Goal: Task Accomplishment & Management: Complete application form

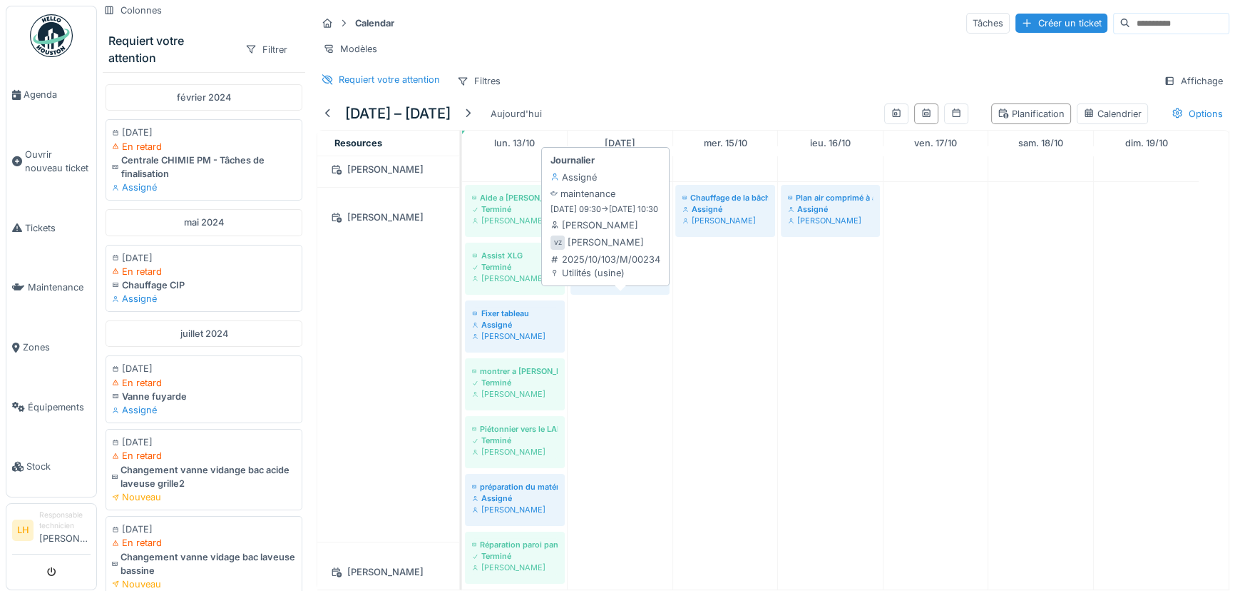
scroll to position [1726, 0]
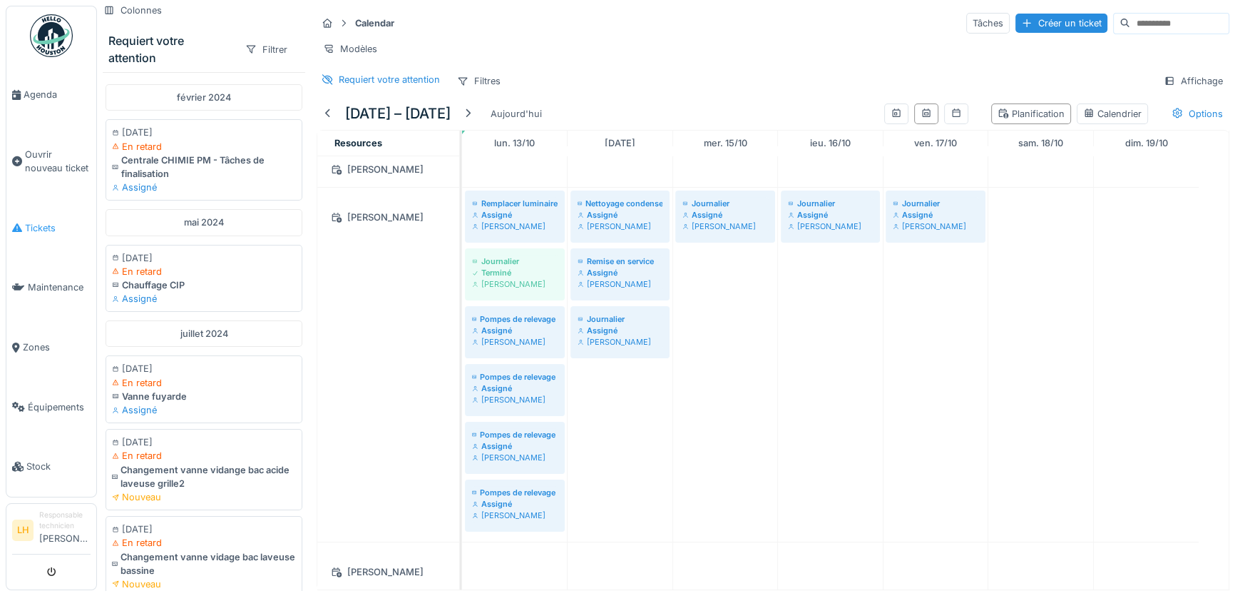
click at [45, 224] on span "Tickets" at bounding box center [58, 228] width 66 height 14
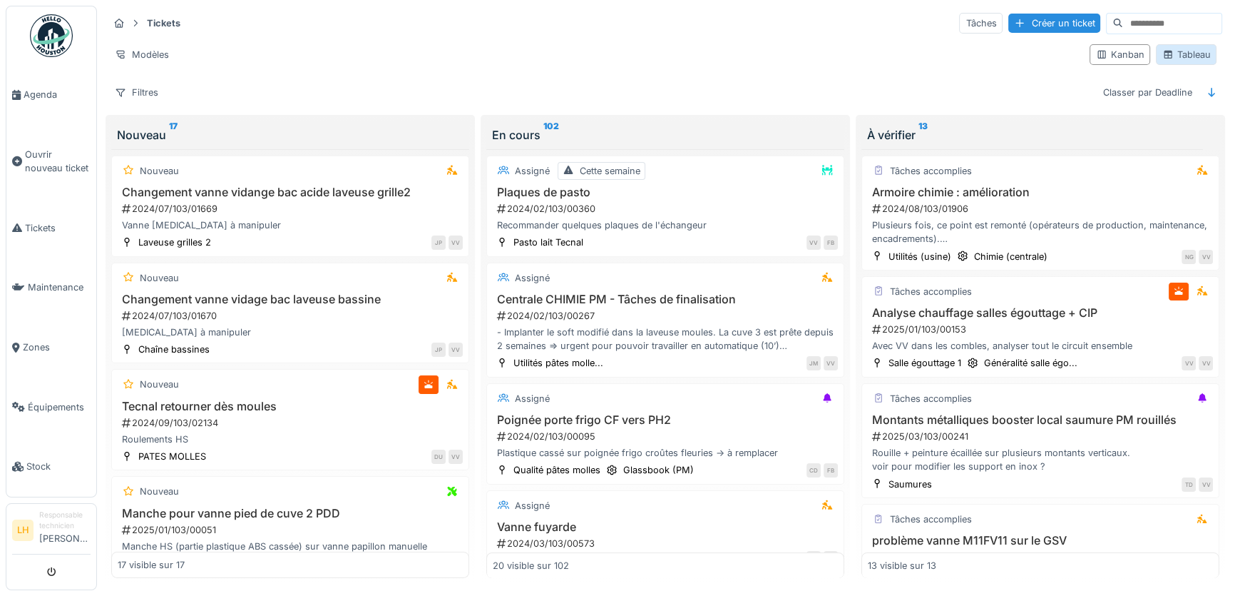
click at [1165, 53] on icon at bounding box center [1169, 55] width 8 height 8
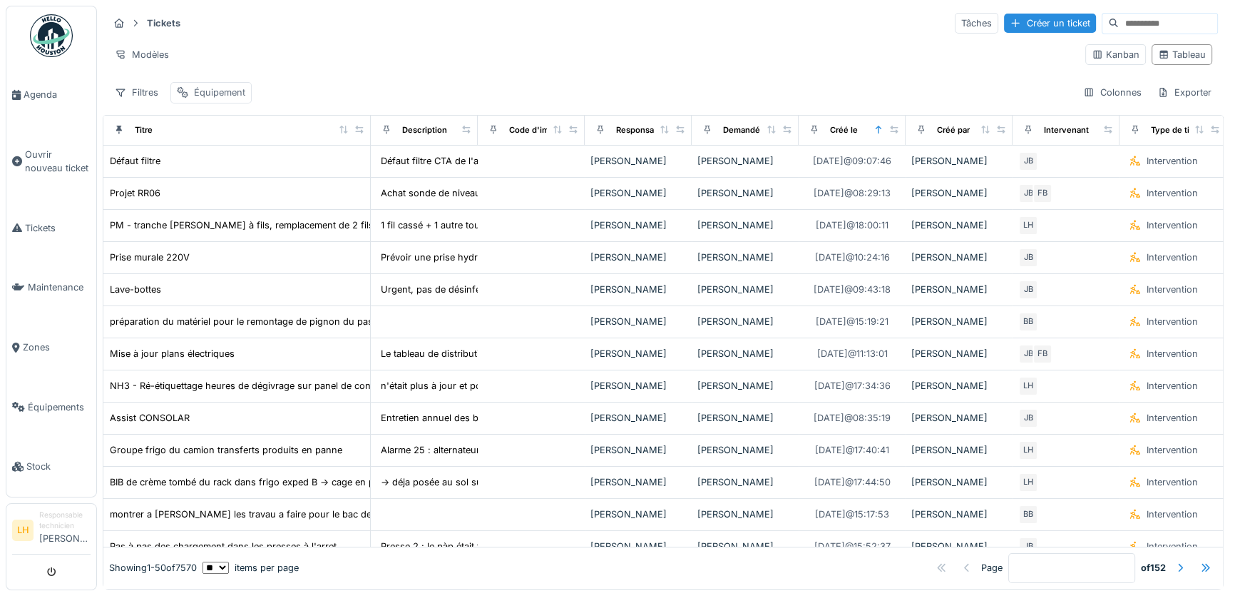
click at [224, 86] on div "Équipement" at bounding box center [219, 93] width 51 height 14
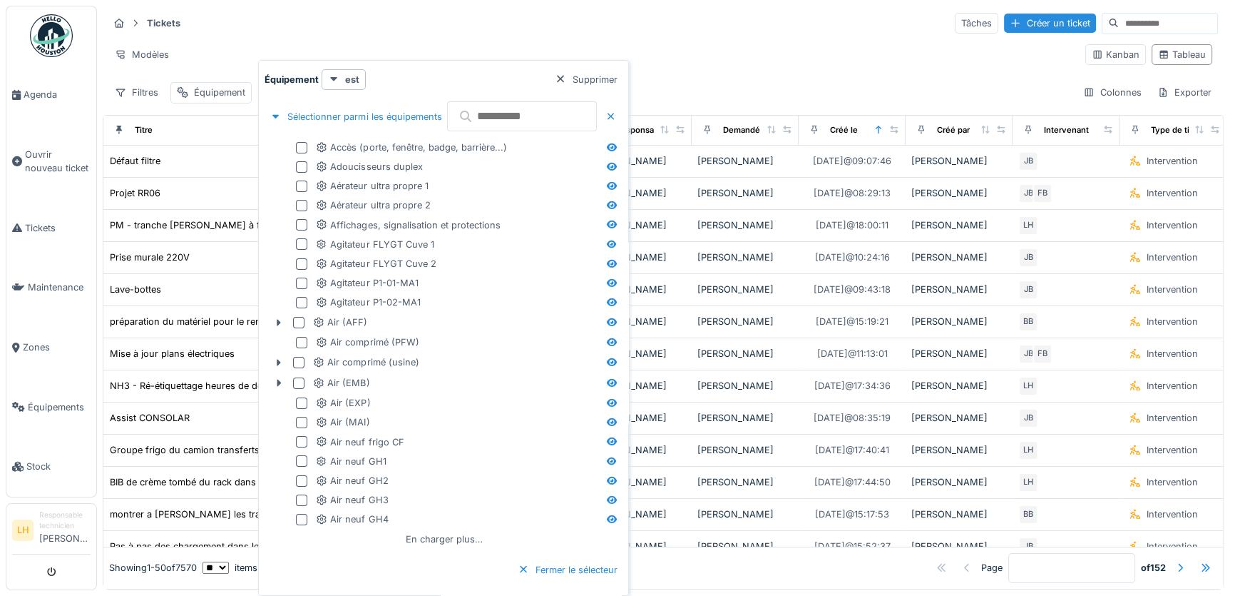
click at [499, 112] on input "text" at bounding box center [522, 116] width 150 height 30
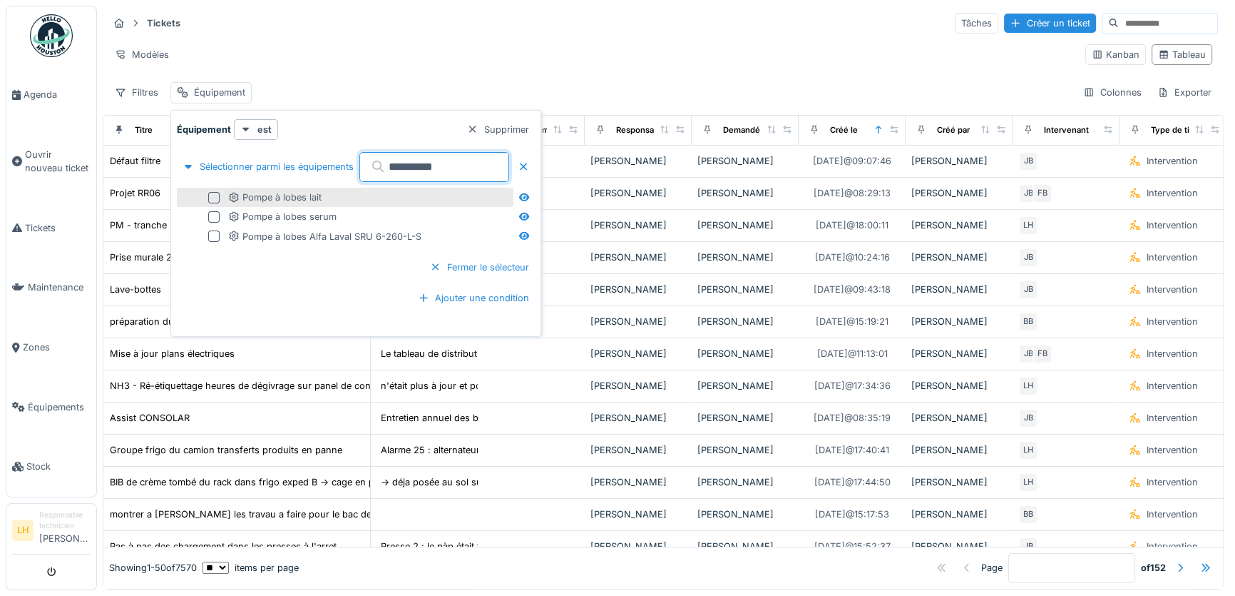
type input "**********"
click at [213, 197] on div at bounding box center [213, 197] width 11 height 11
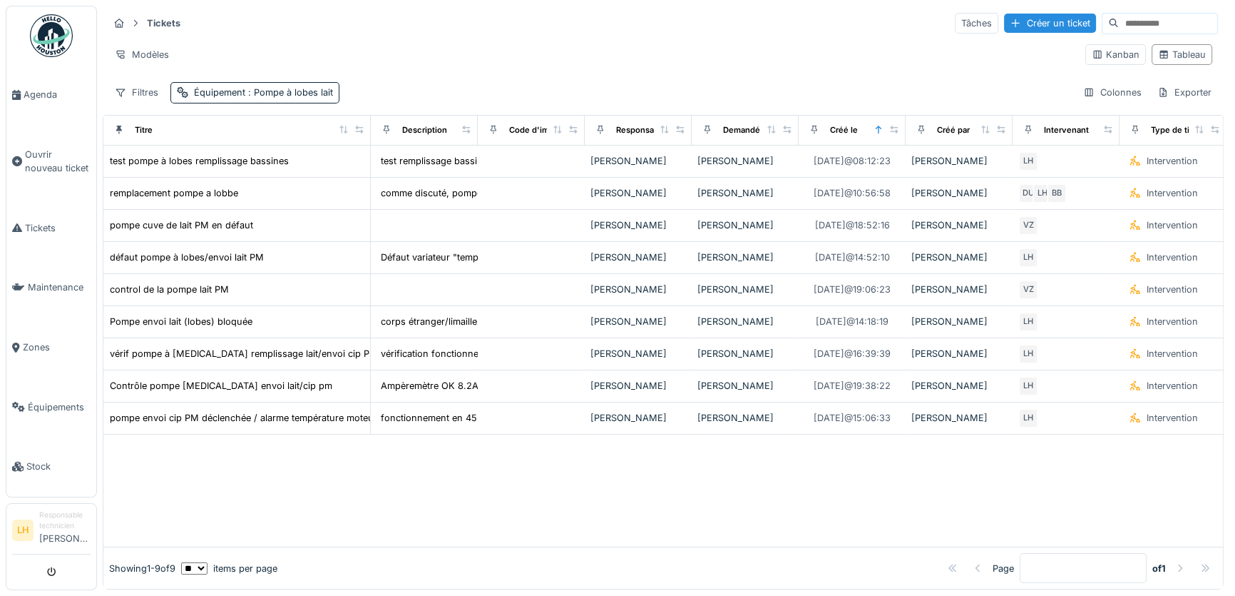
click at [420, 47] on div "Modèles" at bounding box center [591, 54] width 966 height 21
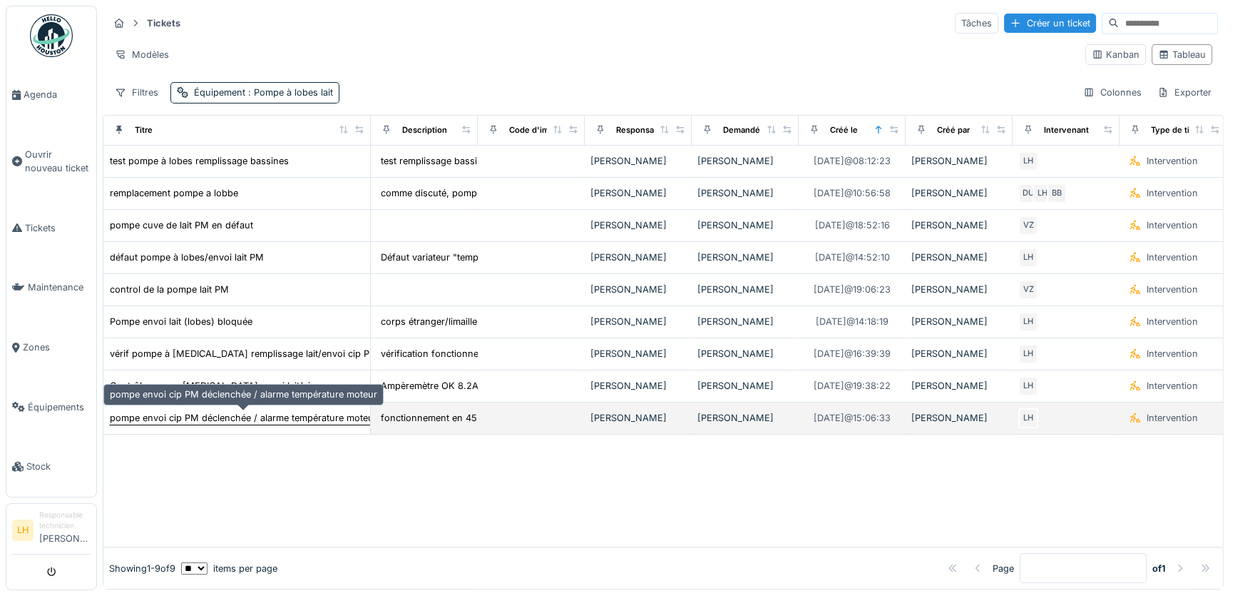
click at [289, 411] on div "pompe envoi cip PM déclenchée / alarme température moteur" at bounding box center [243, 418] width 267 height 14
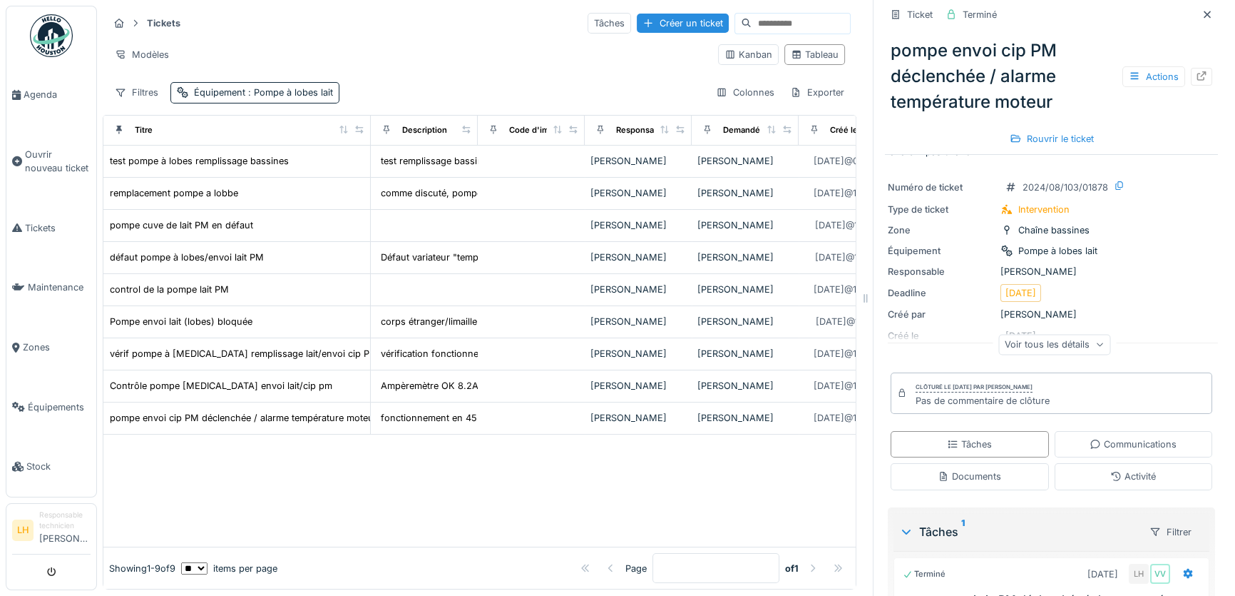
scroll to position [64, 0]
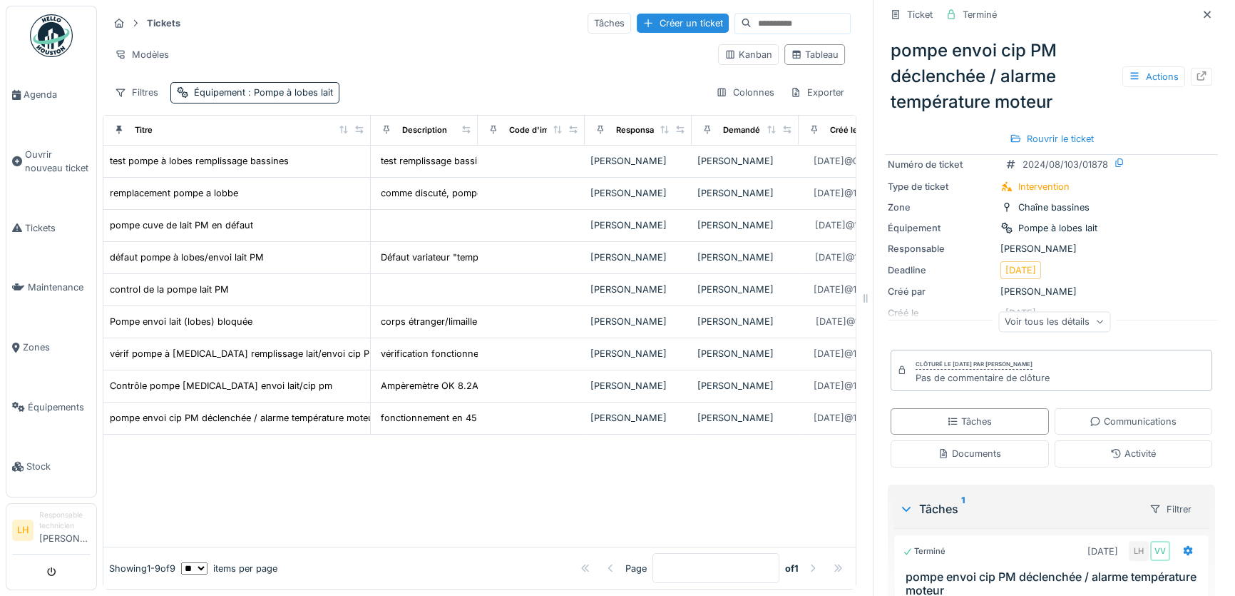
click at [1071, 313] on div "Voir tous les détails" at bounding box center [1055, 321] width 112 height 21
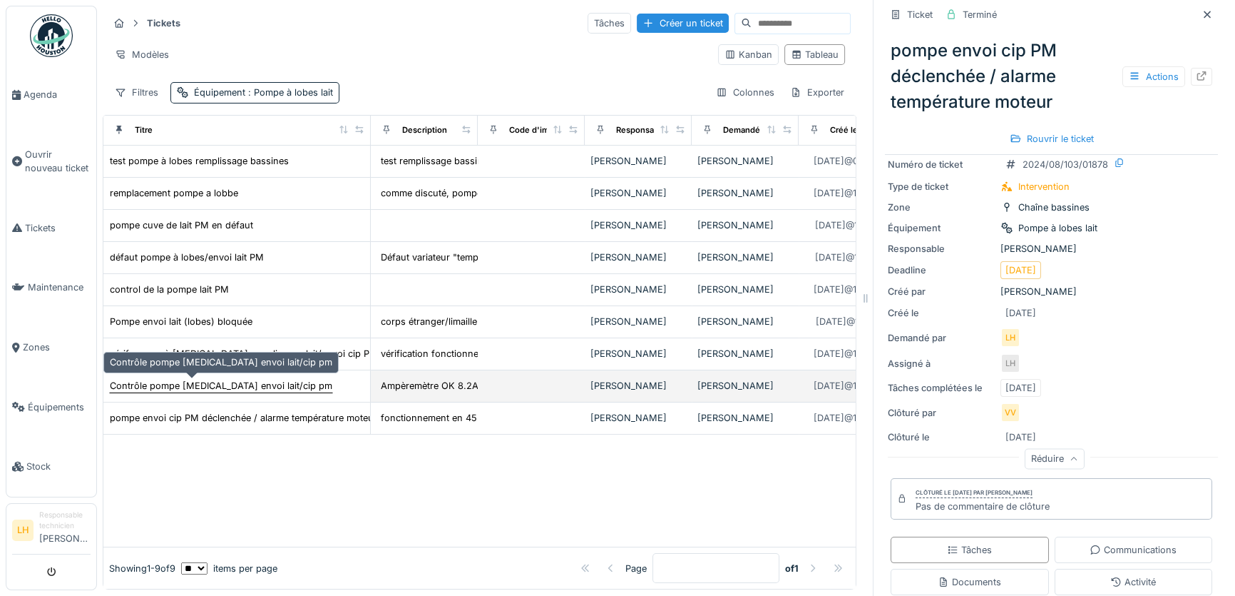
click at [158, 379] on div "Contrôle pompe lobe envoi lait/cip pm" at bounding box center [221, 386] width 223 height 14
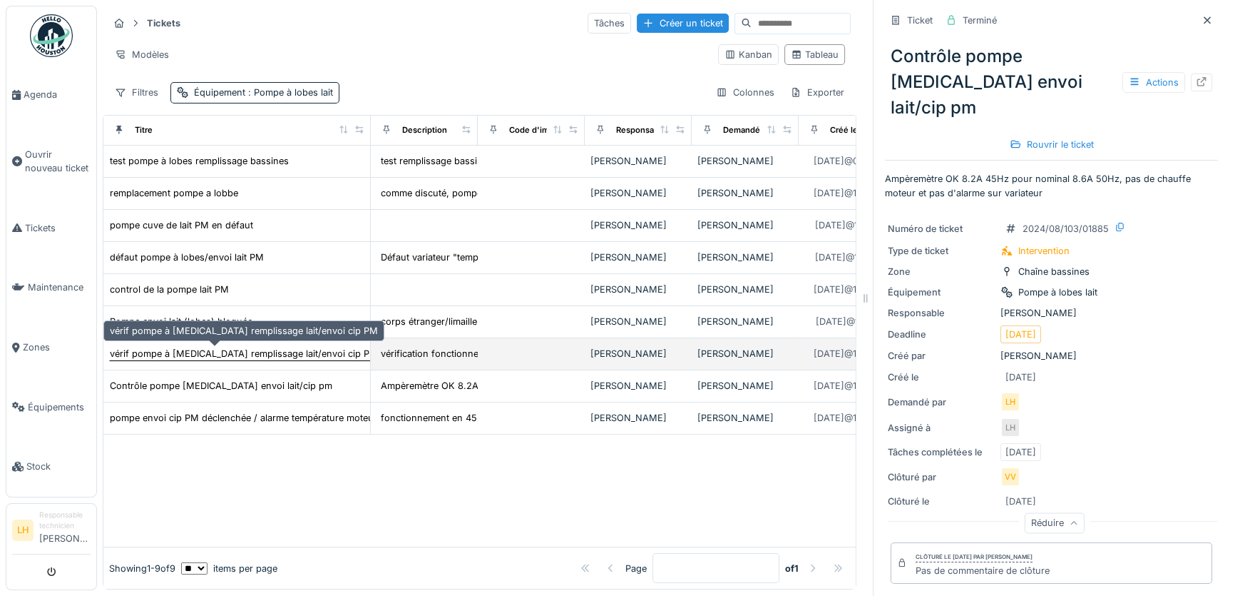
click at [180, 349] on div "vérif pompe à lobe remplissage lait/envoi cip PM" at bounding box center [244, 353] width 270 height 15
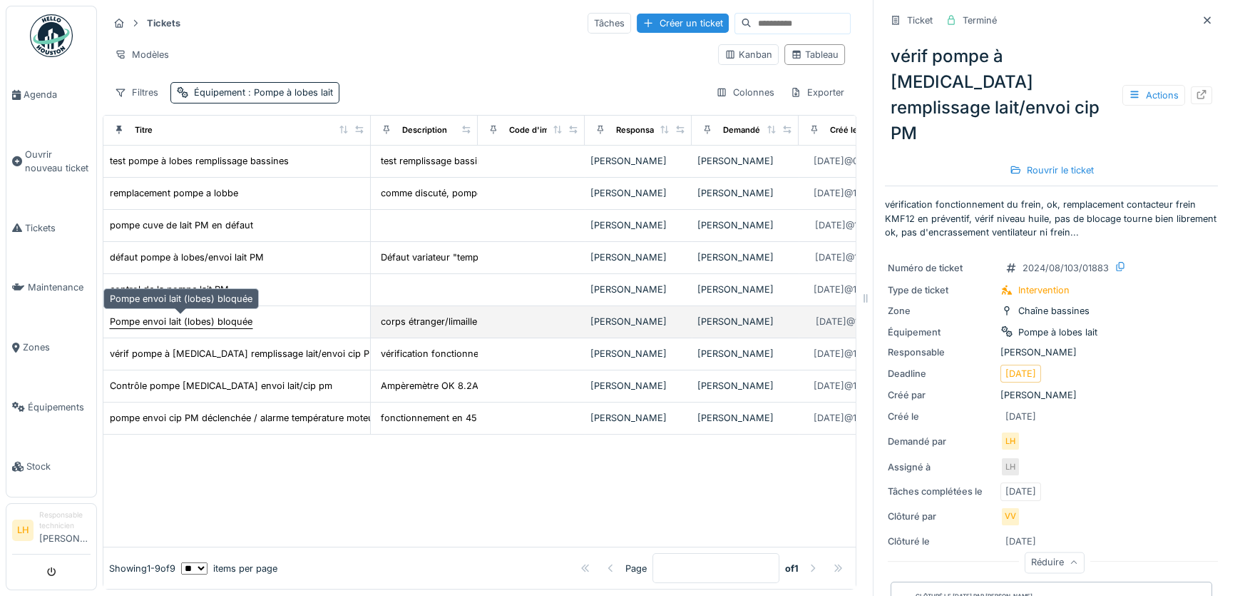
click at [183, 315] on div "Pompe envoi lait (lobes) bloquée" at bounding box center [181, 322] width 143 height 14
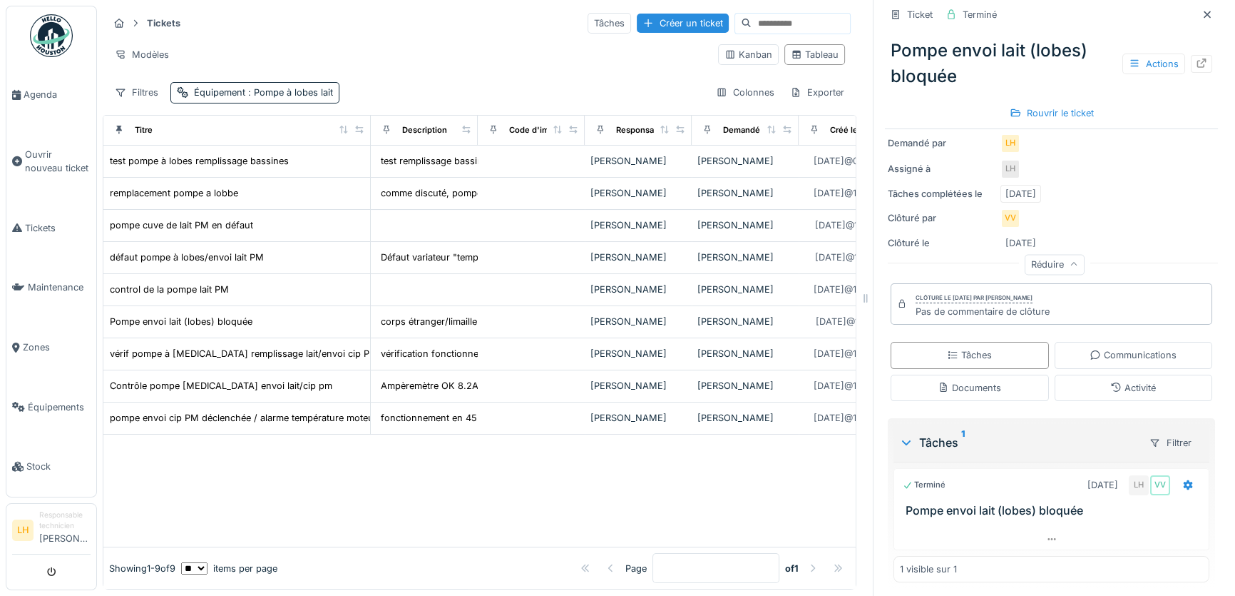
scroll to position [261, 0]
click at [978, 380] on div "Documents" at bounding box center [969, 387] width 63 height 14
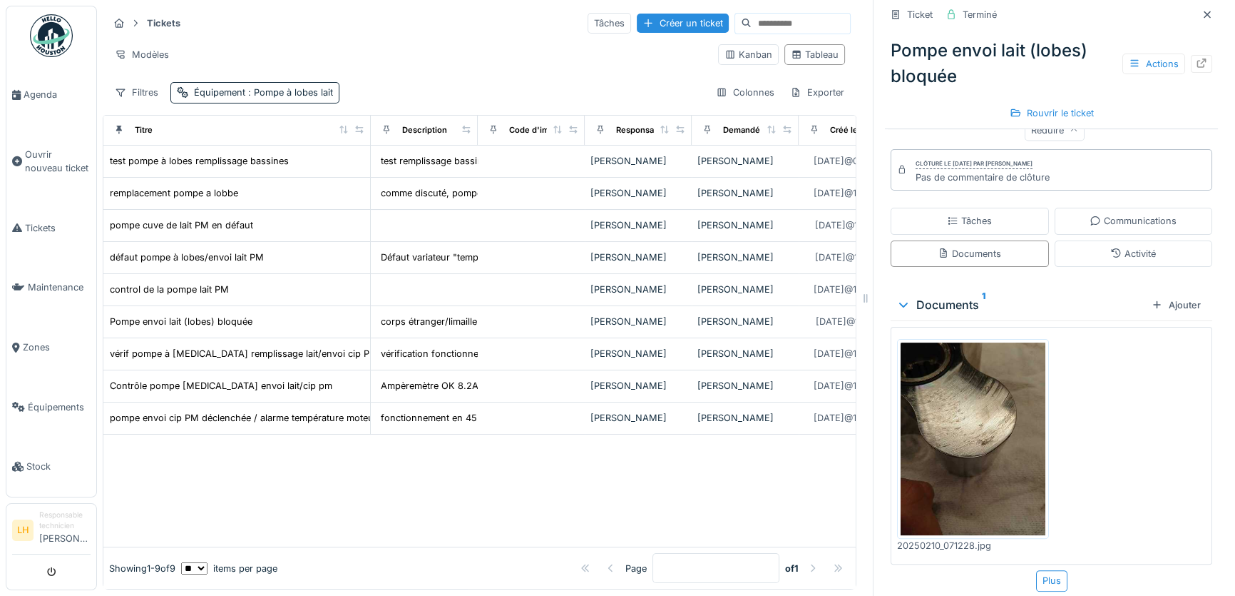
scroll to position [398, 0]
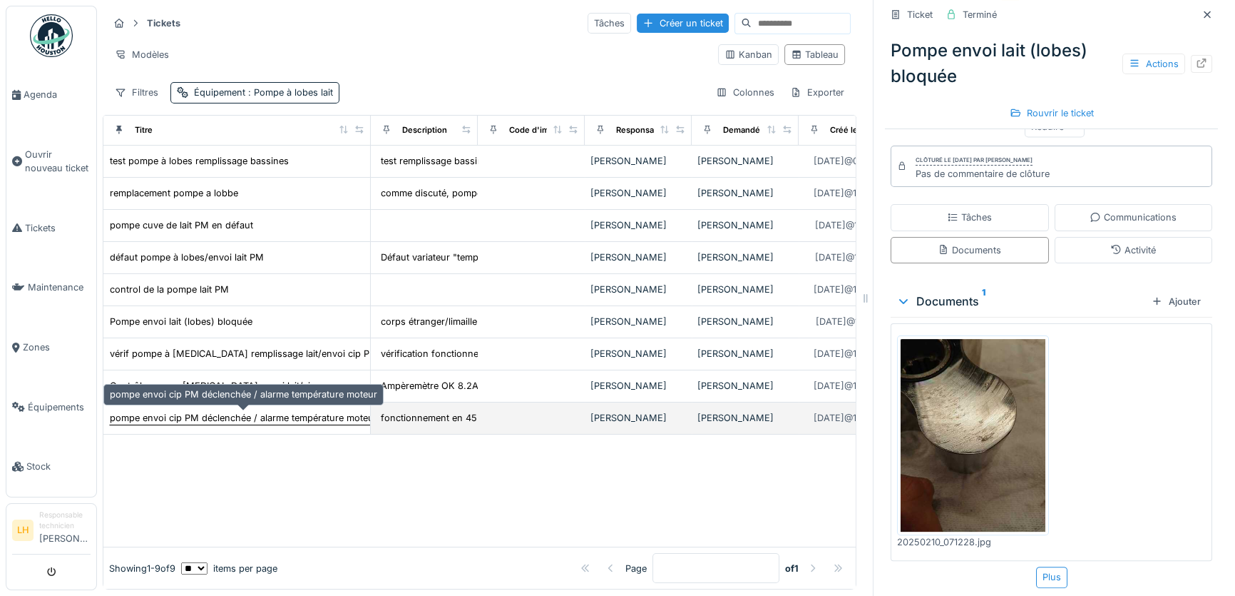
click at [171, 411] on div "pompe envoi cip PM déclenchée / alarme température moteur" at bounding box center [243, 418] width 267 height 14
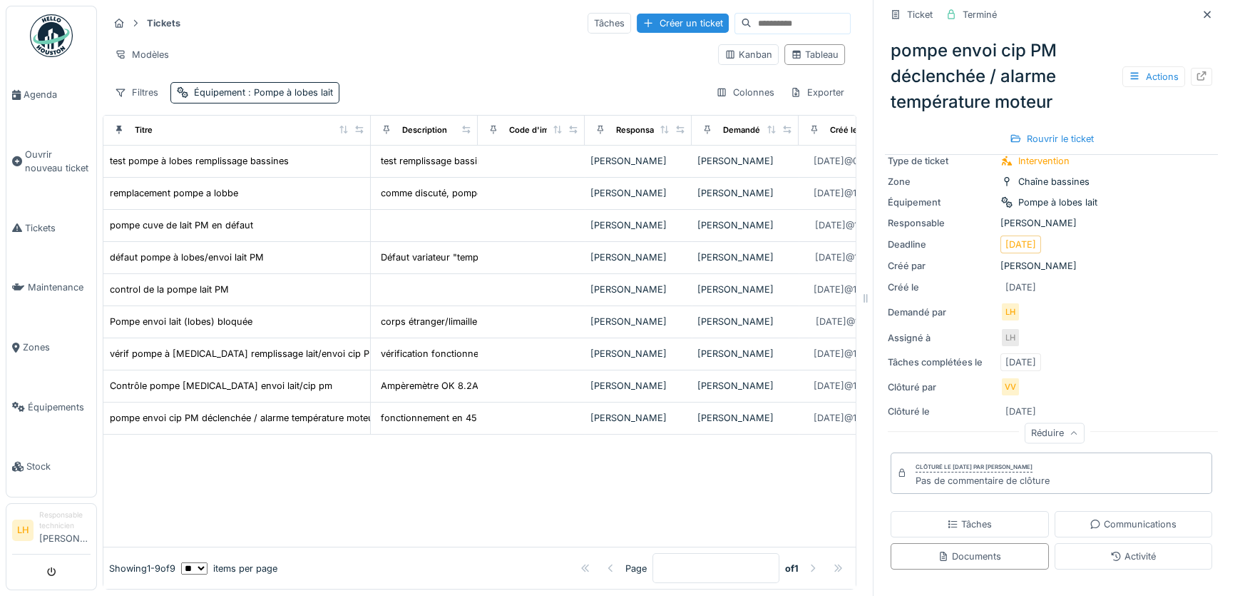
scroll to position [157, 0]
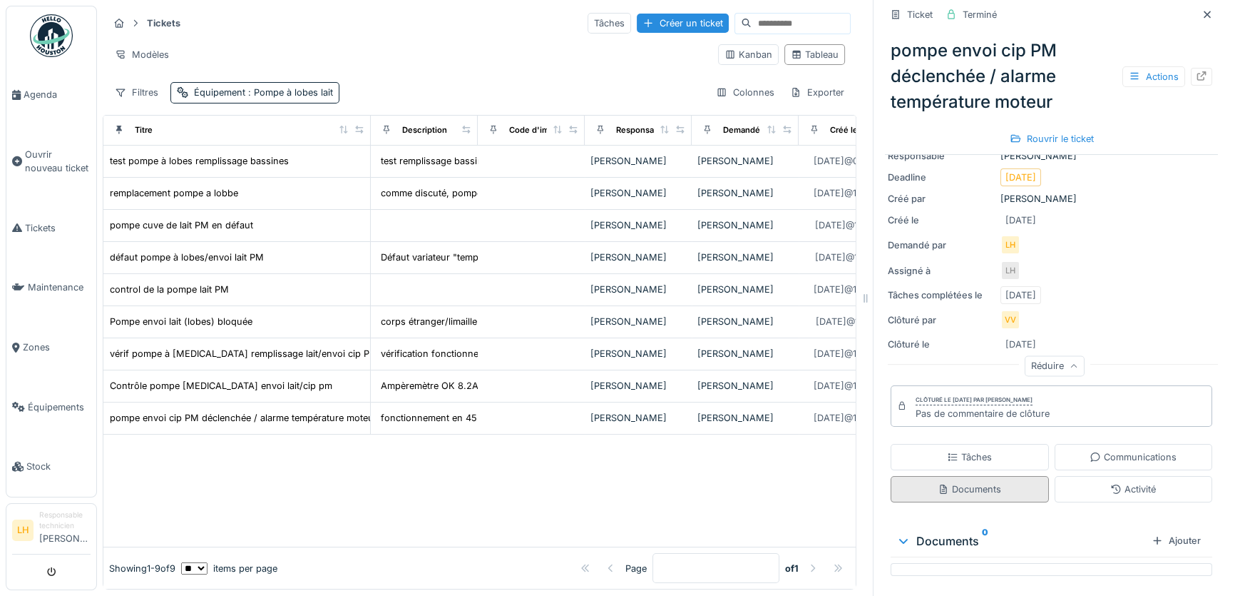
click at [979, 482] on div "Documents" at bounding box center [969, 489] width 63 height 14
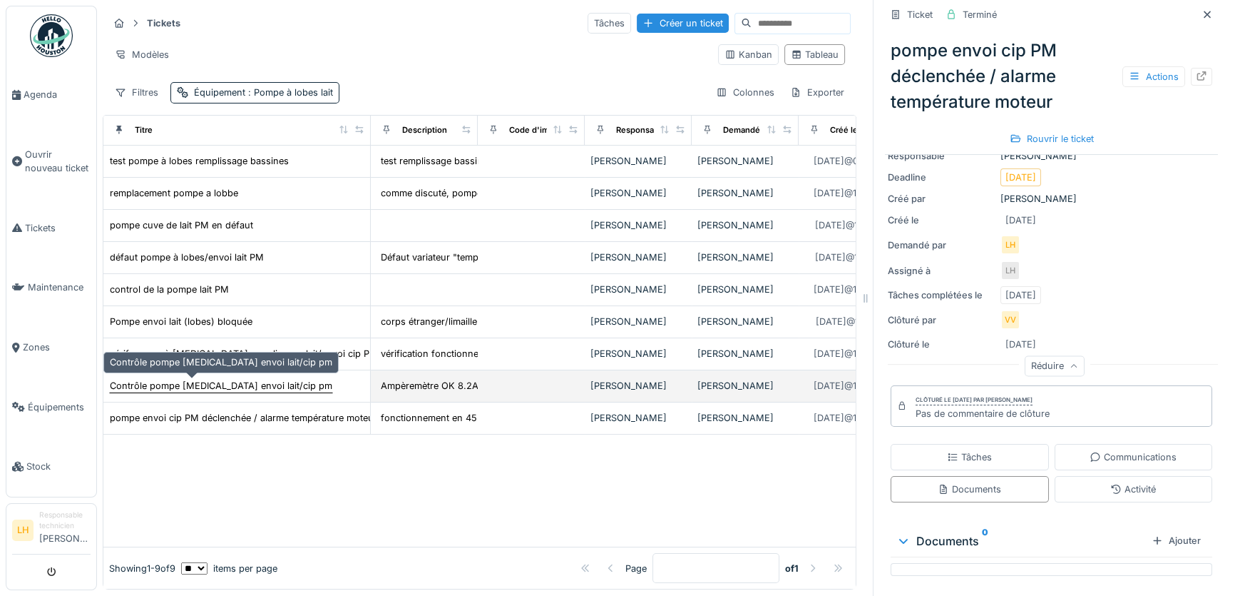
click at [167, 379] on div "Contrôle pompe lobe envoi lait/cip pm" at bounding box center [221, 386] width 223 height 14
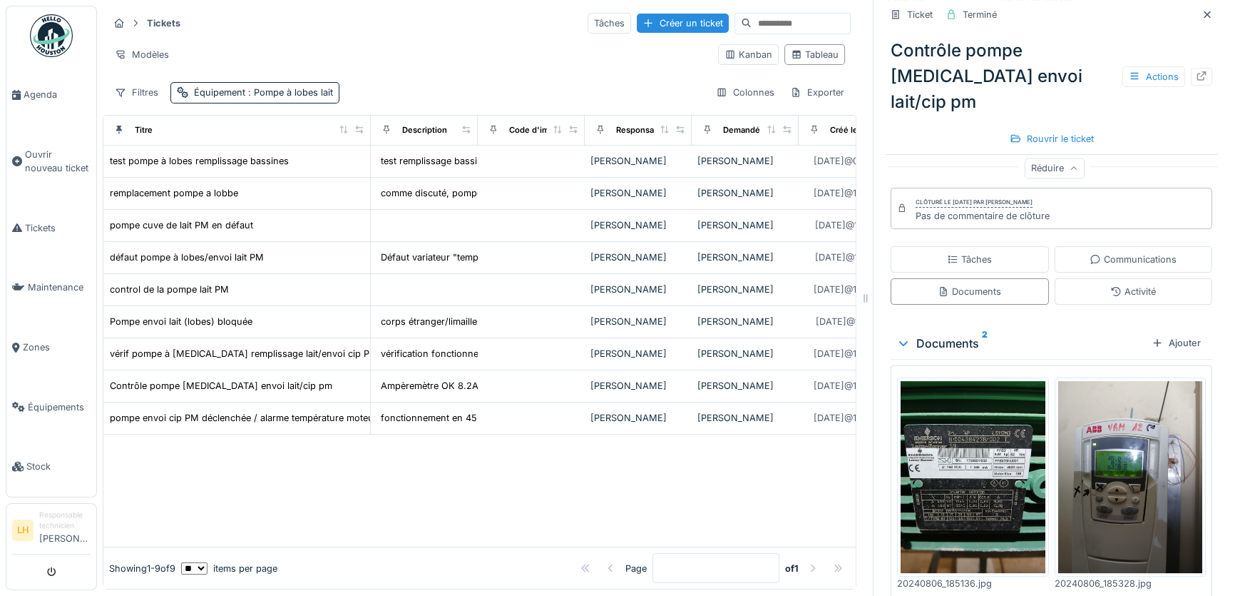
scroll to position [371, 0]
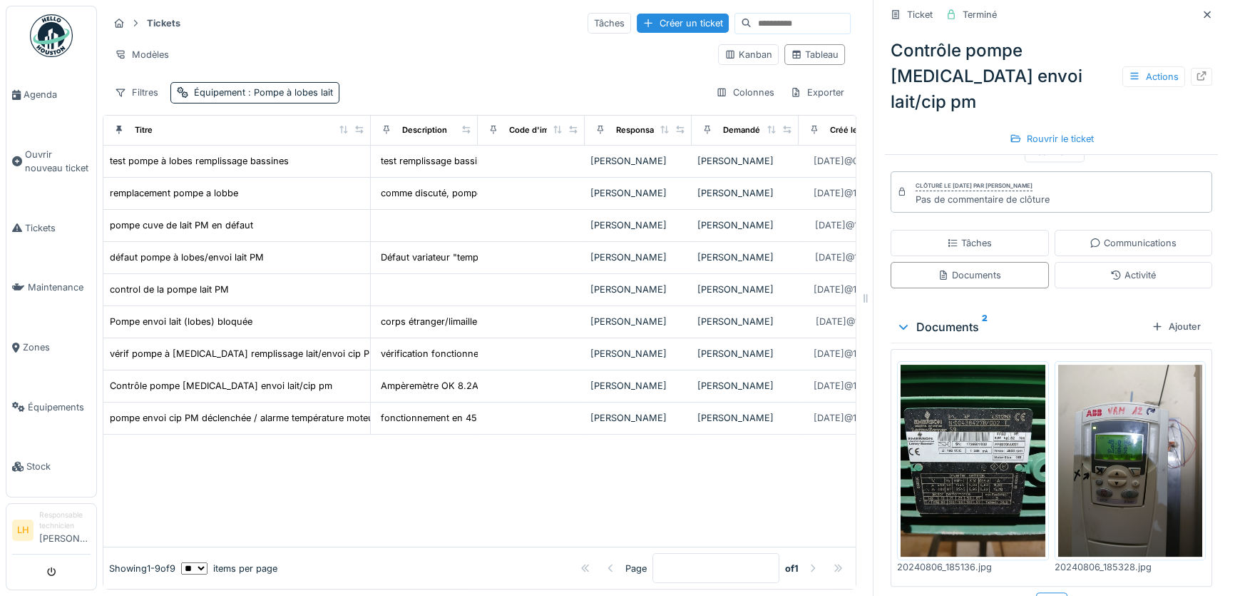
click at [1104, 412] on img at bounding box center [1130, 460] width 145 height 193
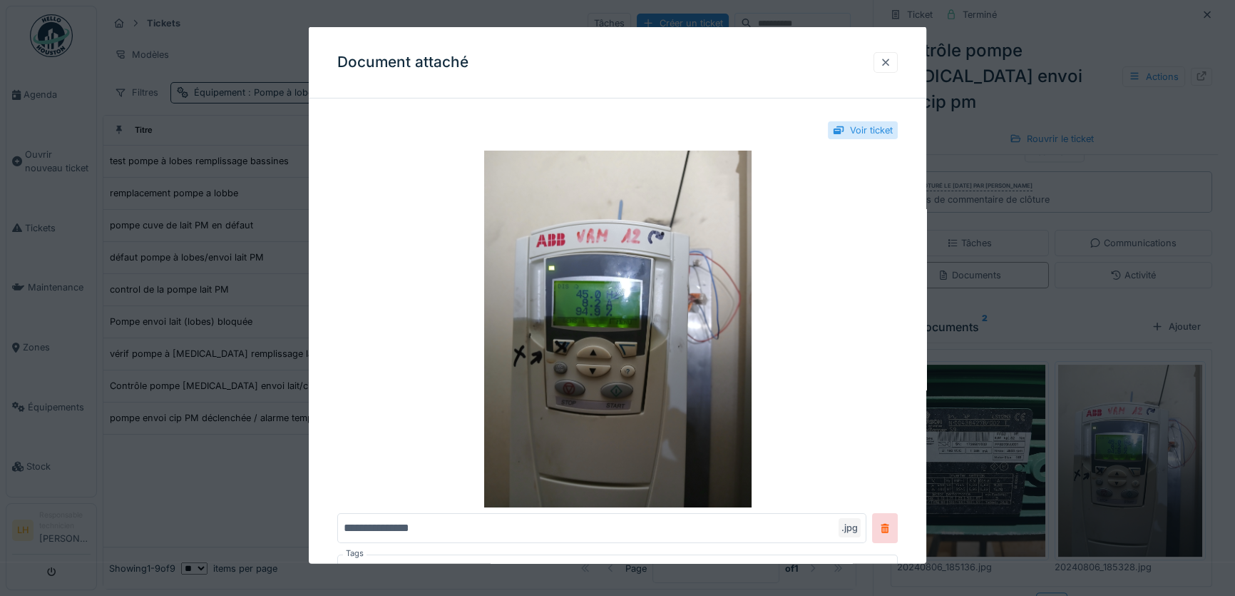
click at [892, 64] on div at bounding box center [885, 62] width 11 height 14
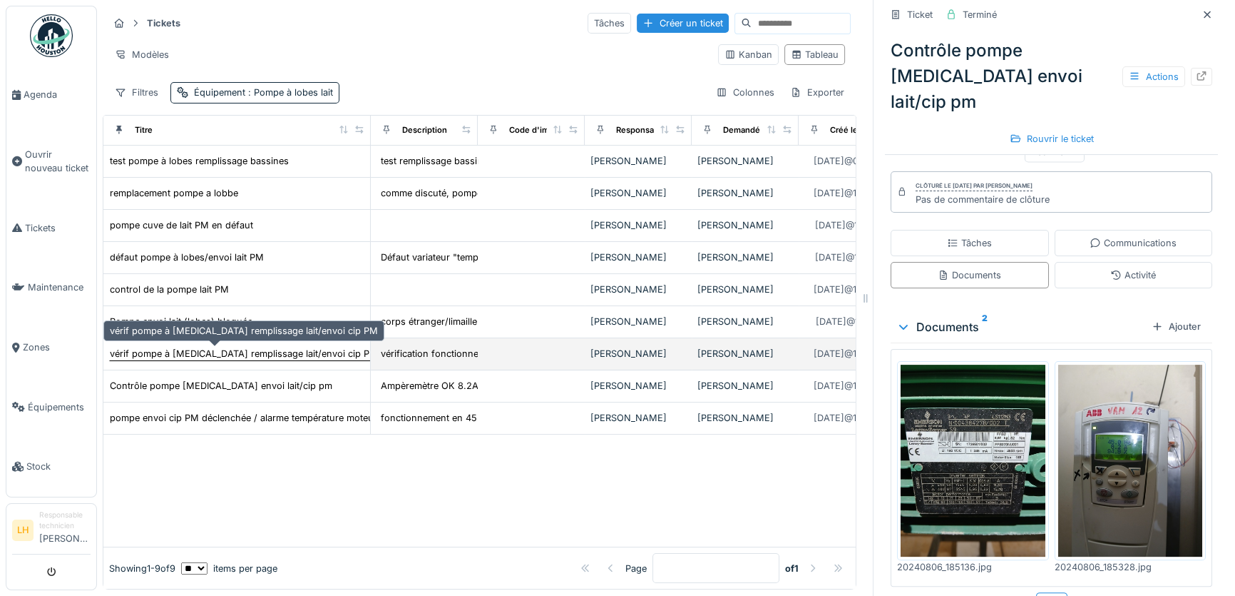
click at [251, 347] on div "vérif pompe à lobe remplissage lait/envoi cip PM" at bounding box center [244, 354] width 268 height 14
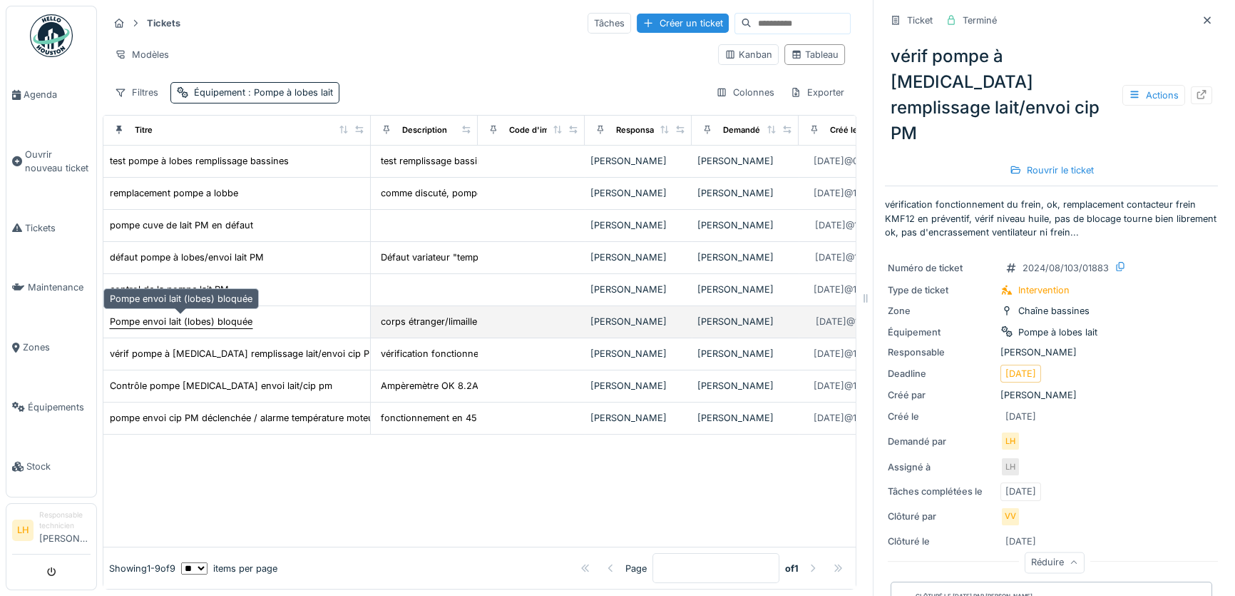
click at [235, 315] on div "Pompe envoi lait (lobes) bloquée" at bounding box center [181, 322] width 143 height 14
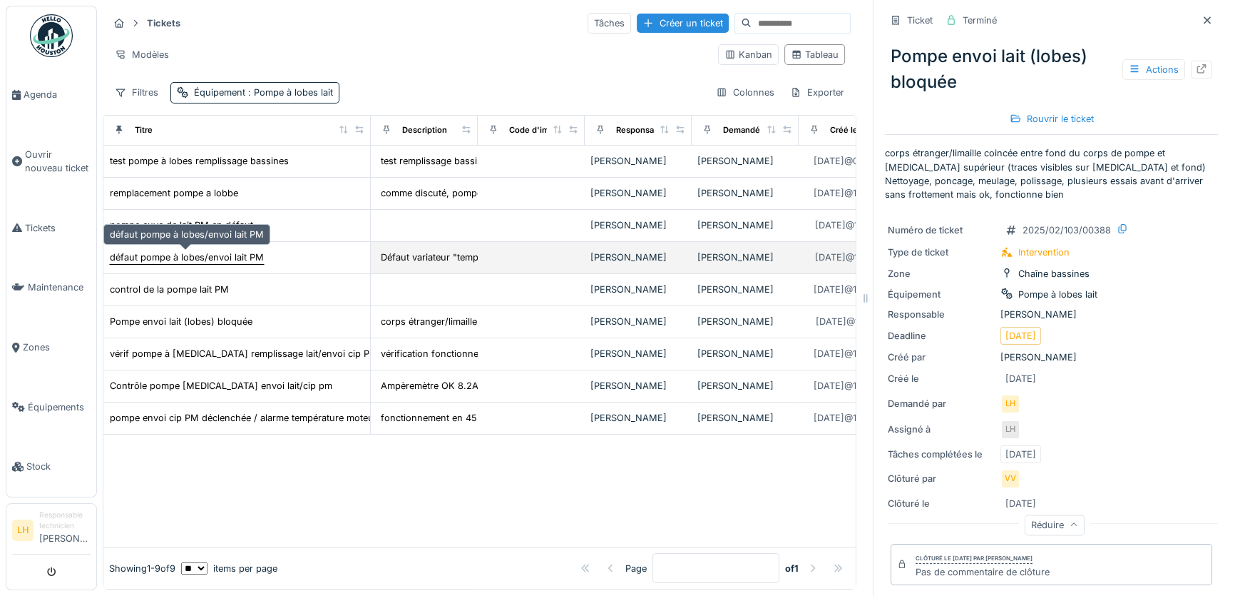
click at [215, 254] on div "défaut pompe à lobes/envoi lait PM" at bounding box center [187, 257] width 154 height 14
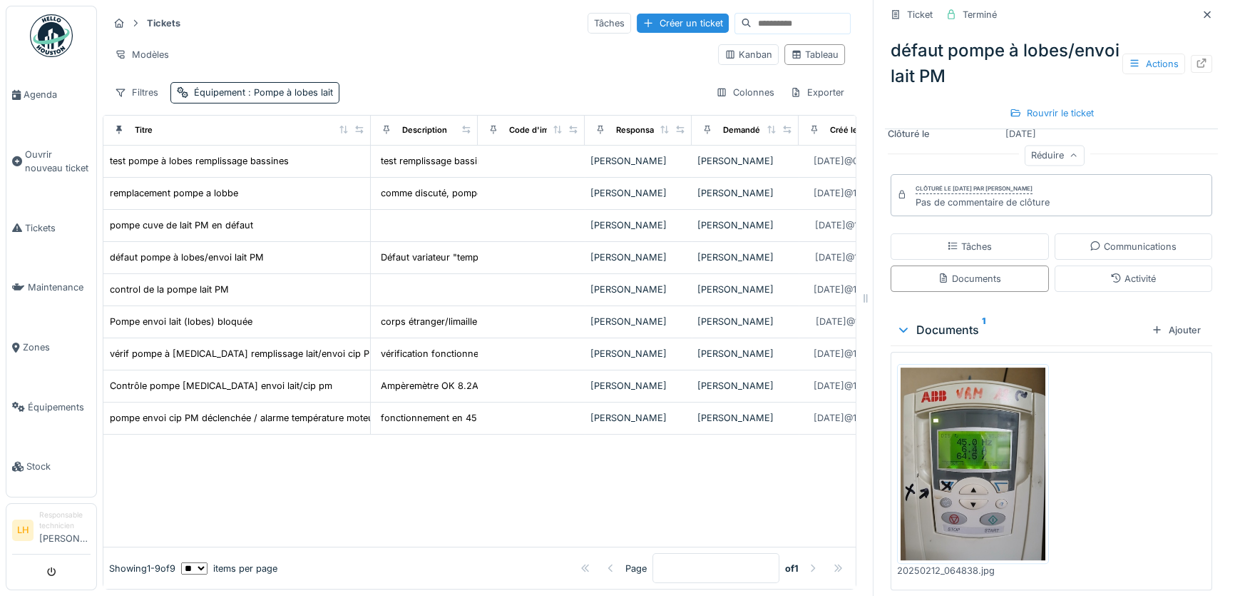
scroll to position [480, 0]
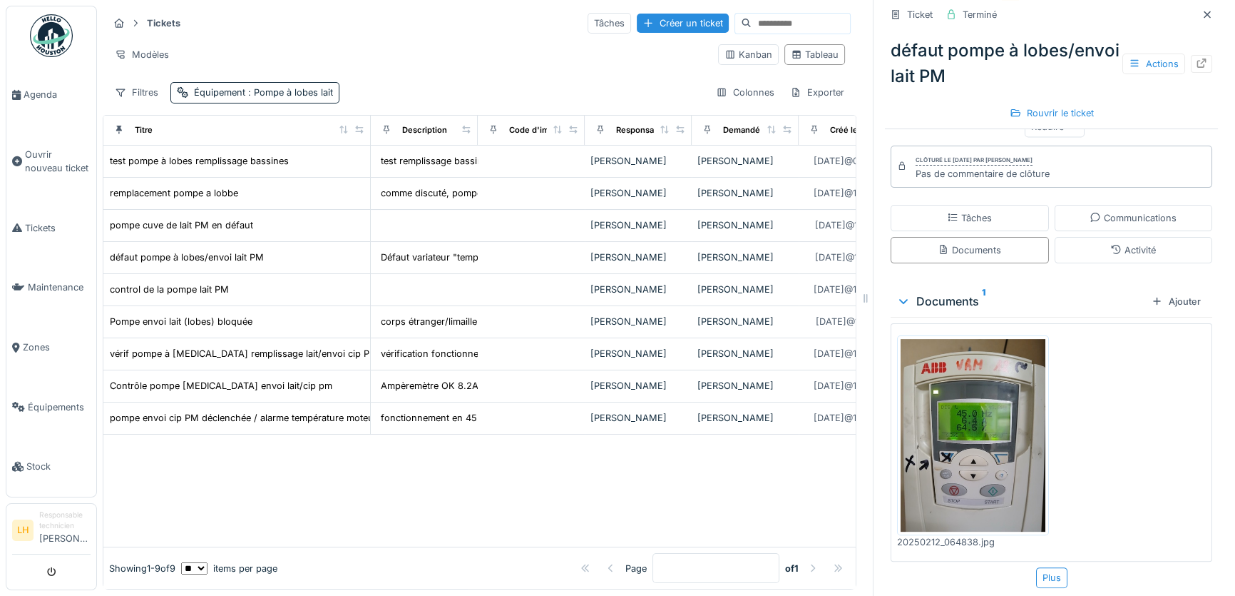
click at [979, 425] on img at bounding box center [973, 435] width 145 height 193
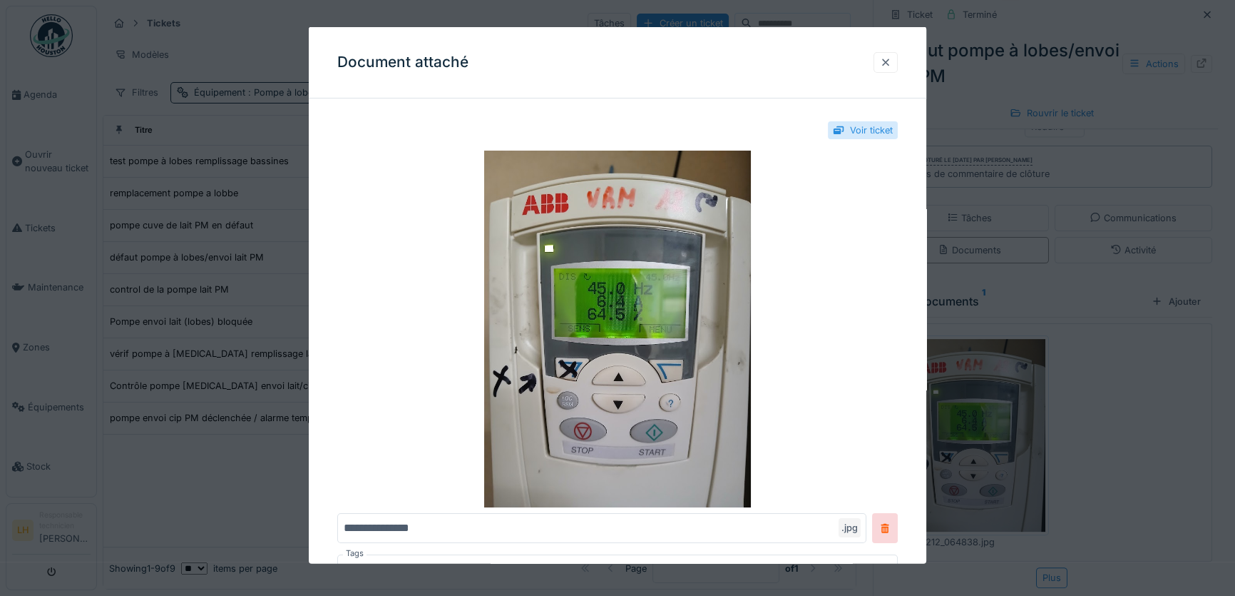
click at [887, 61] on div at bounding box center [885, 62] width 11 height 14
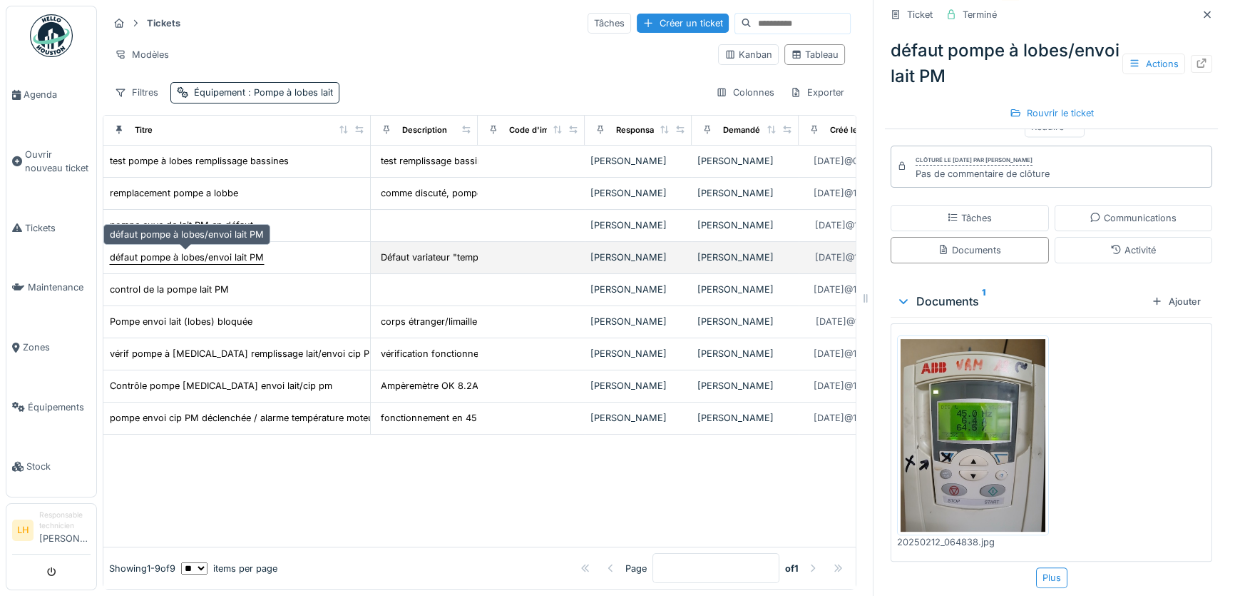
click at [198, 256] on div "défaut pompe à lobes/envoi lait PM" at bounding box center [187, 257] width 154 height 14
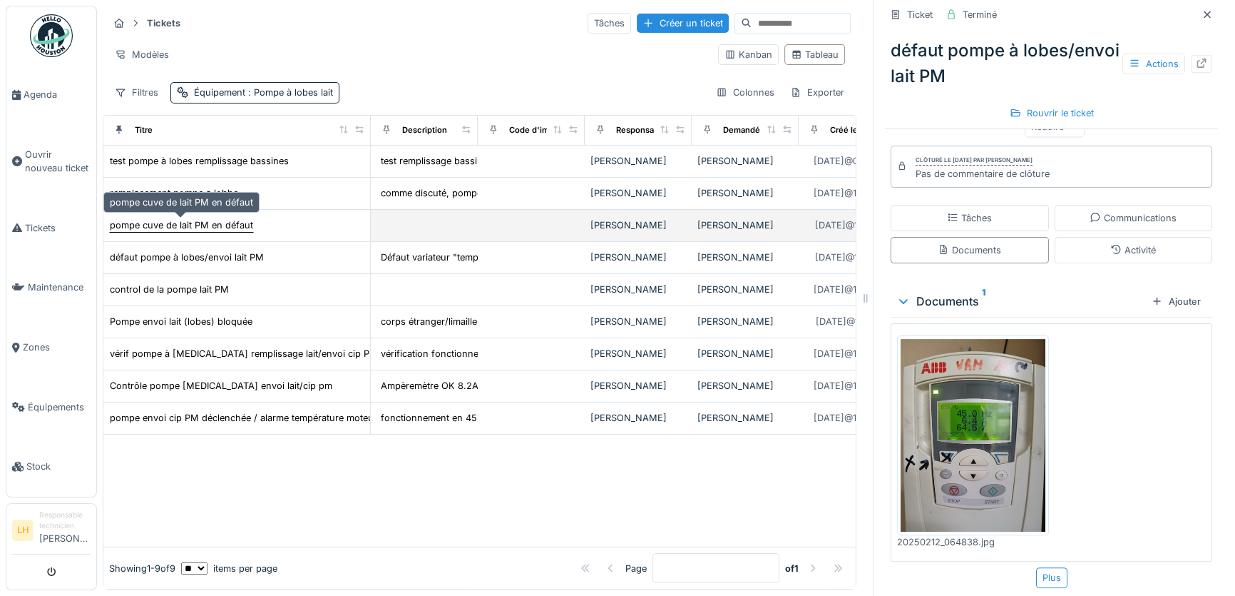
click at [193, 225] on div "pompe cuve de lait PM en défaut" at bounding box center [181, 225] width 143 height 14
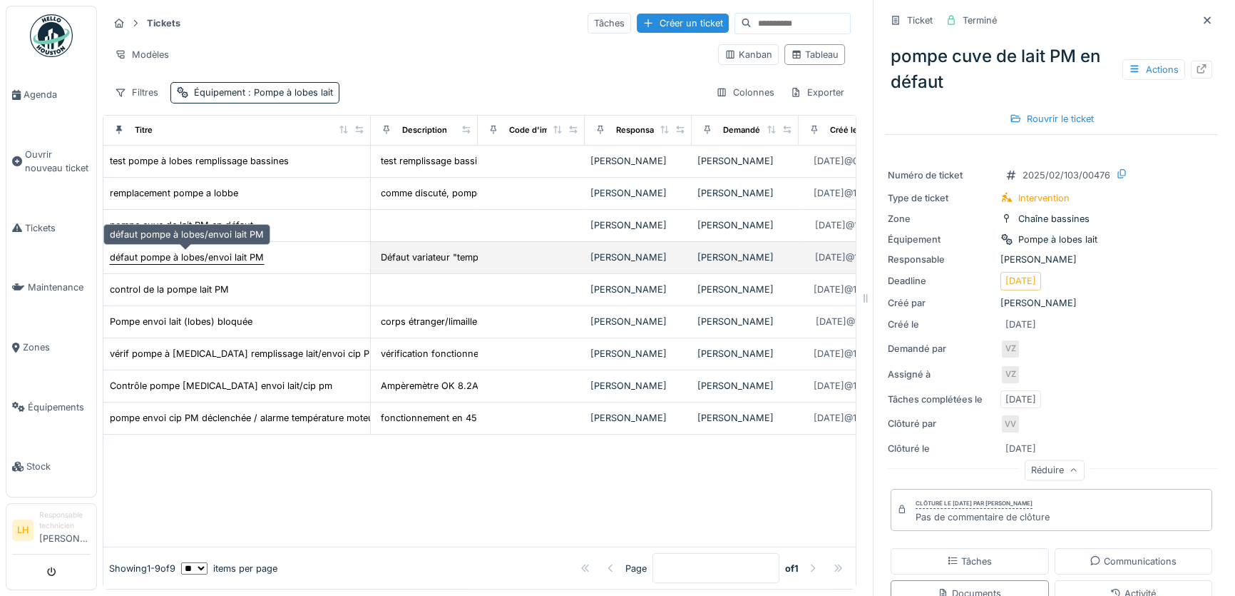
click at [205, 259] on div "défaut pompe à lobes/envoi lait PM" at bounding box center [187, 257] width 154 height 14
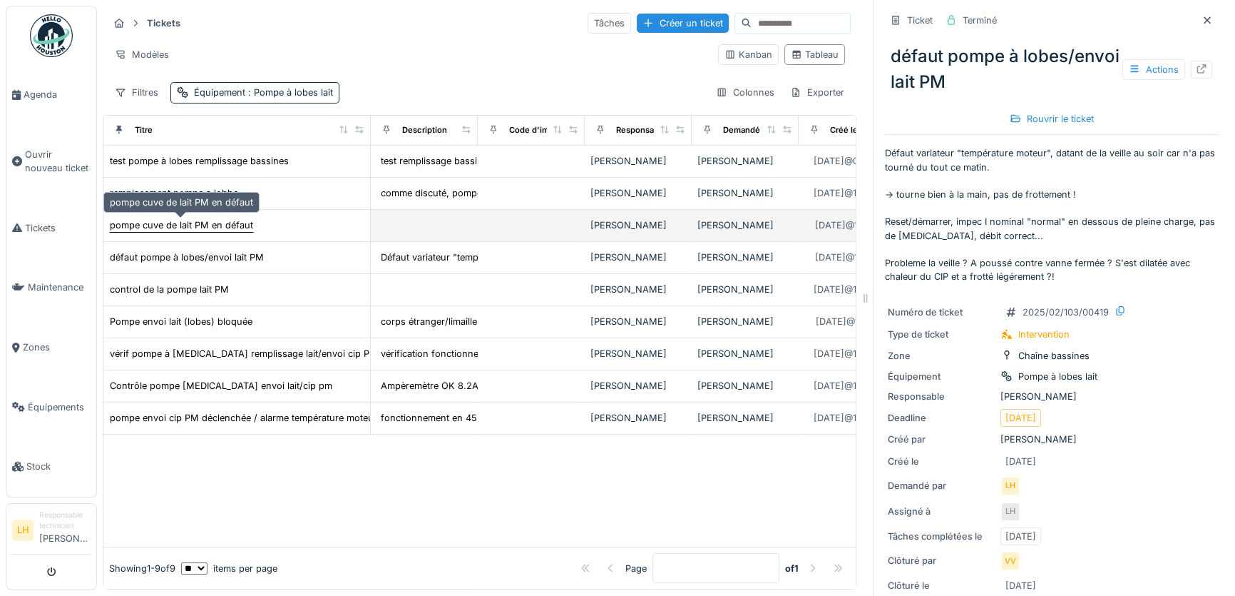
click at [170, 221] on div "pompe cuve de lait PM en défaut" at bounding box center [181, 225] width 143 height 14
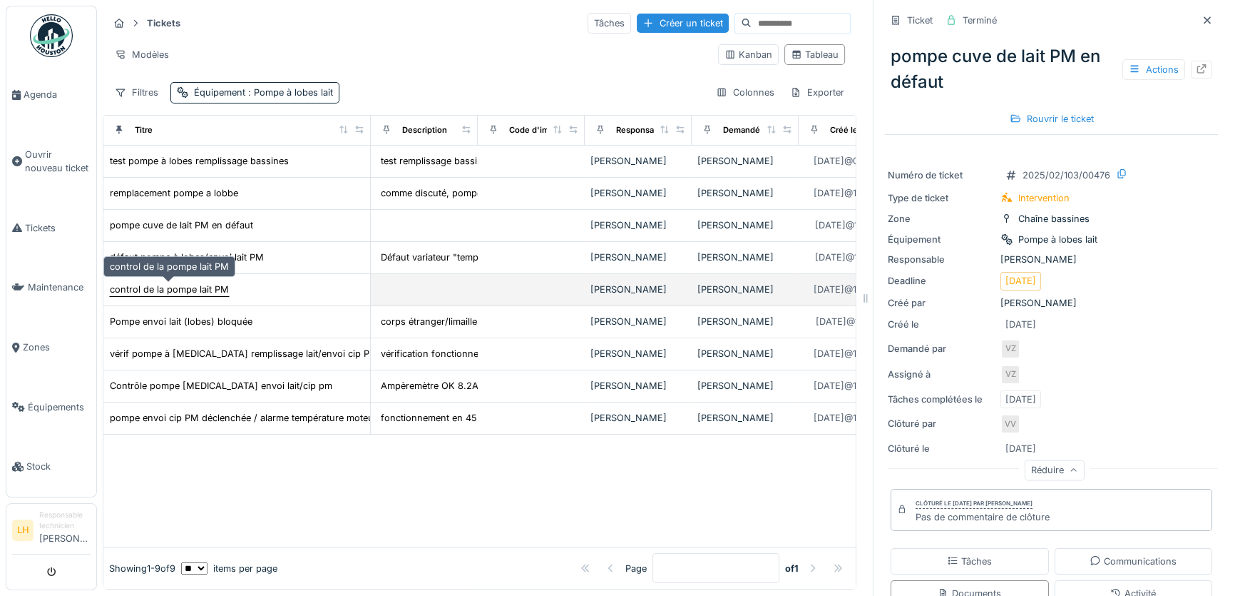
click at [193, 288] on div "control de la pompe lait PM" at bounding box center [169, 289] width 119 height 14
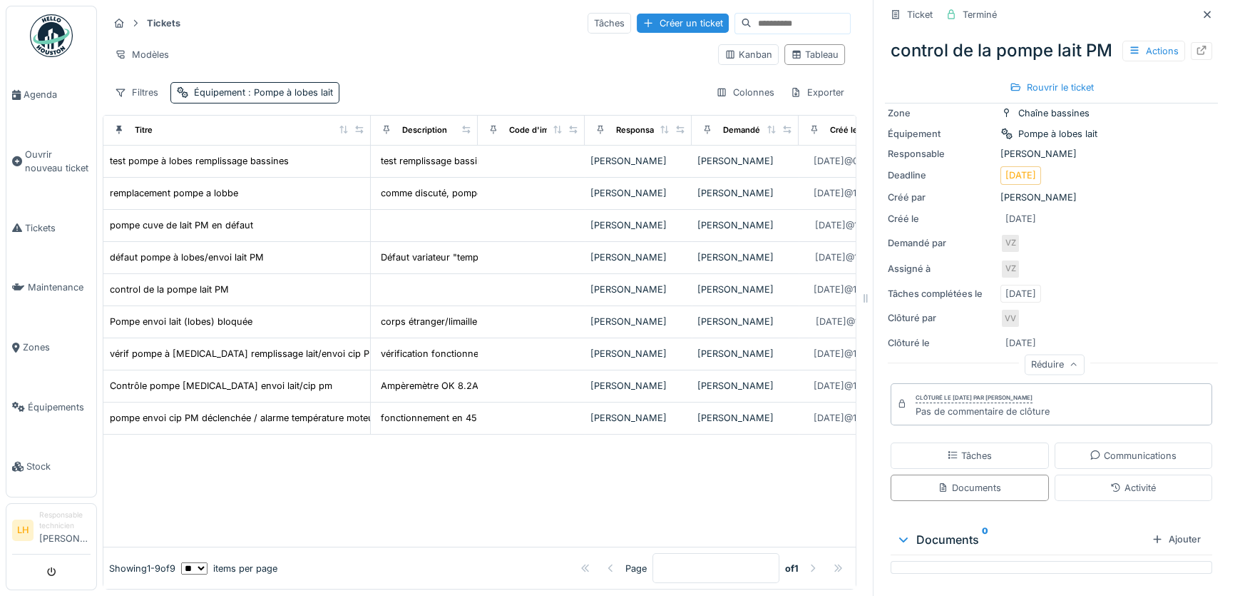
scroll to position [104, 0]
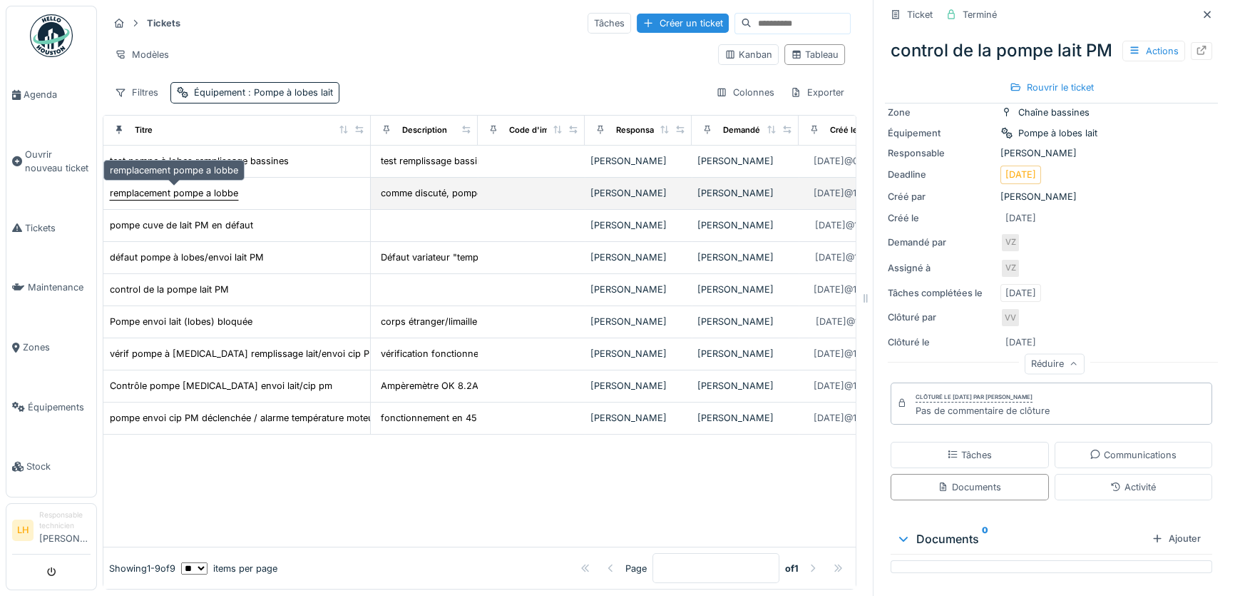
click at [214, 195] on div "remplacement pompe a lobbe" at bounding box center [174, 193] width 128 height 14
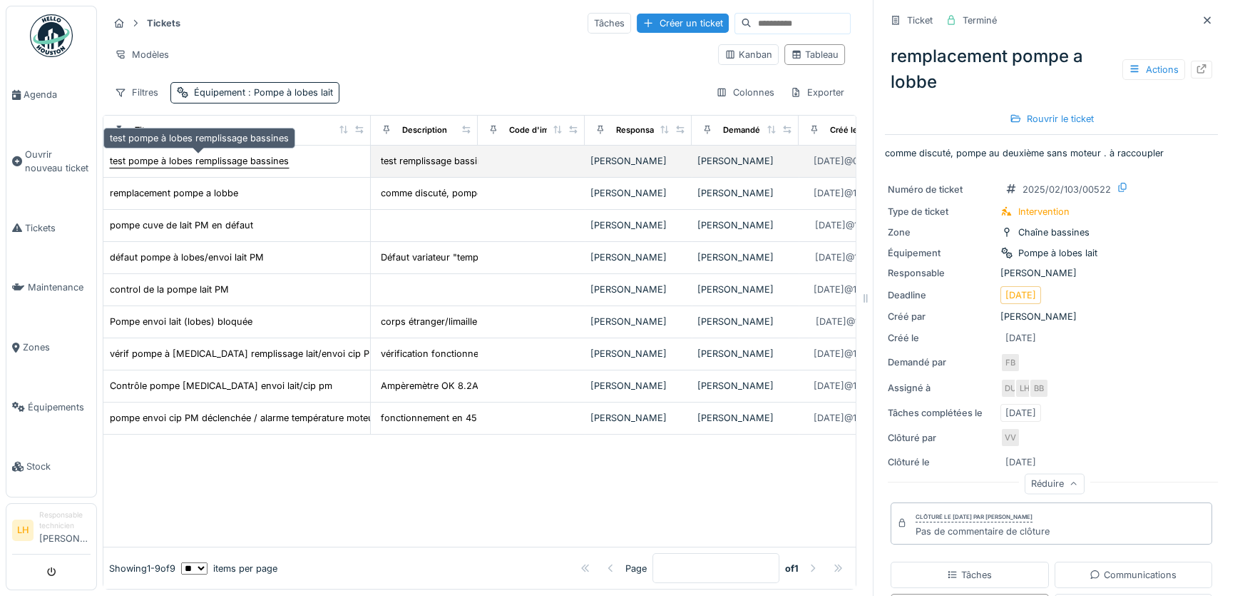
click at [196, 162] on div "test pompe à lobes remplissage bassines" at bounding box center [199, 161] width 179 height 14
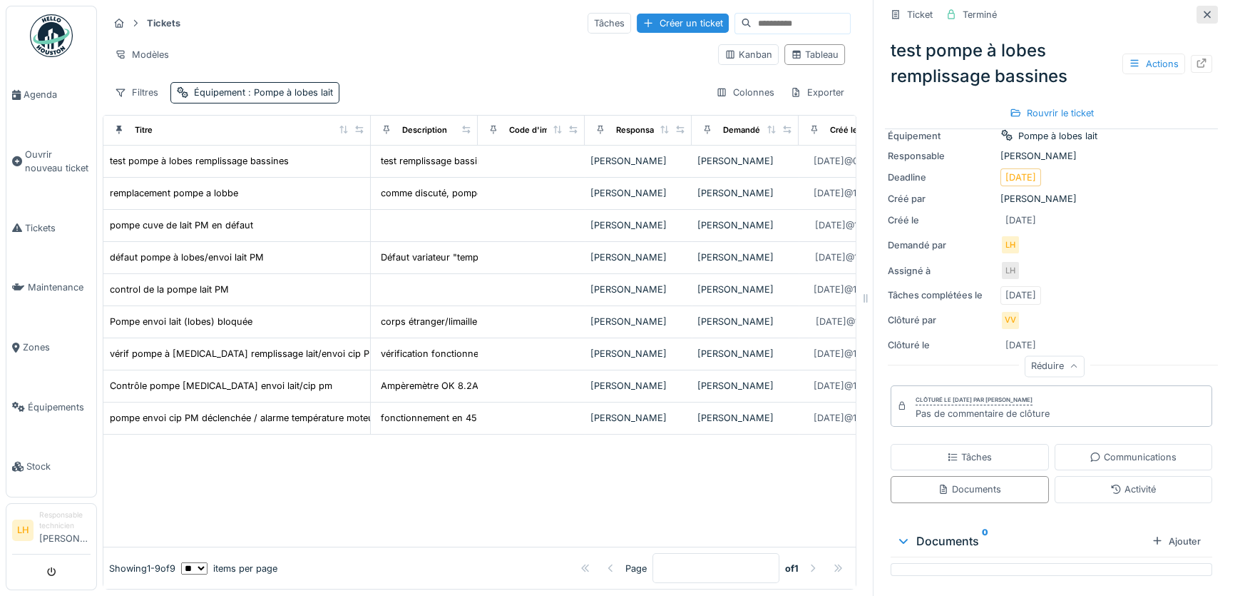
click at [1202, 13] on icon at bounding box center [1207, 14] width 11 height 9
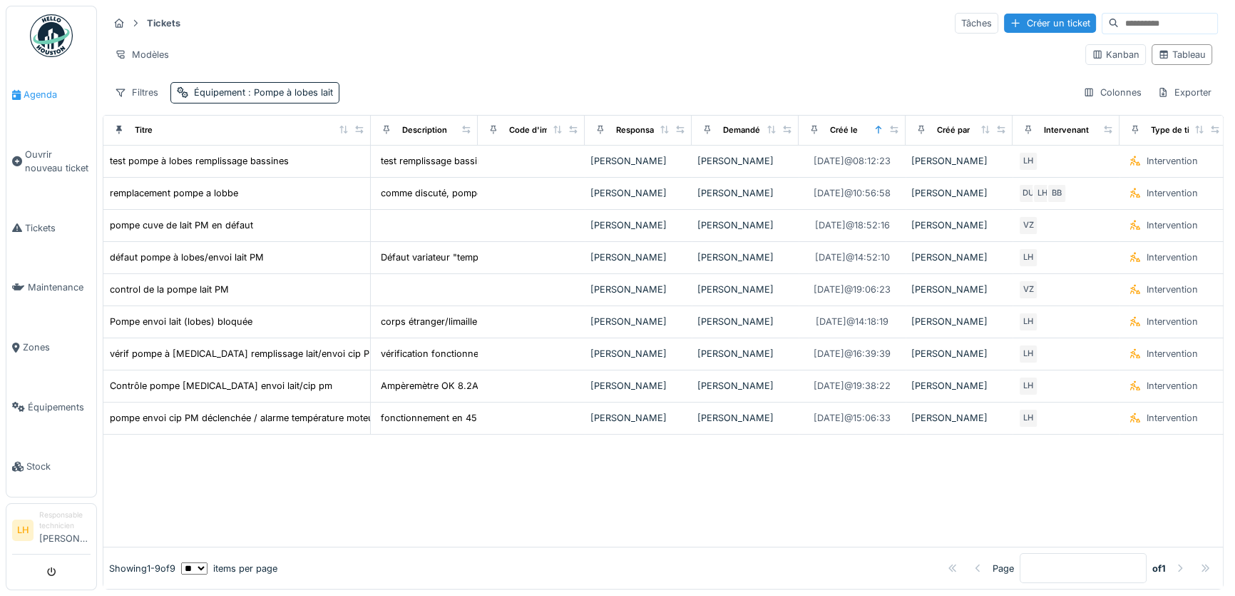
click at [33, 96] on span "Agenda" at bounding box center [57, 95] width 67 height 14
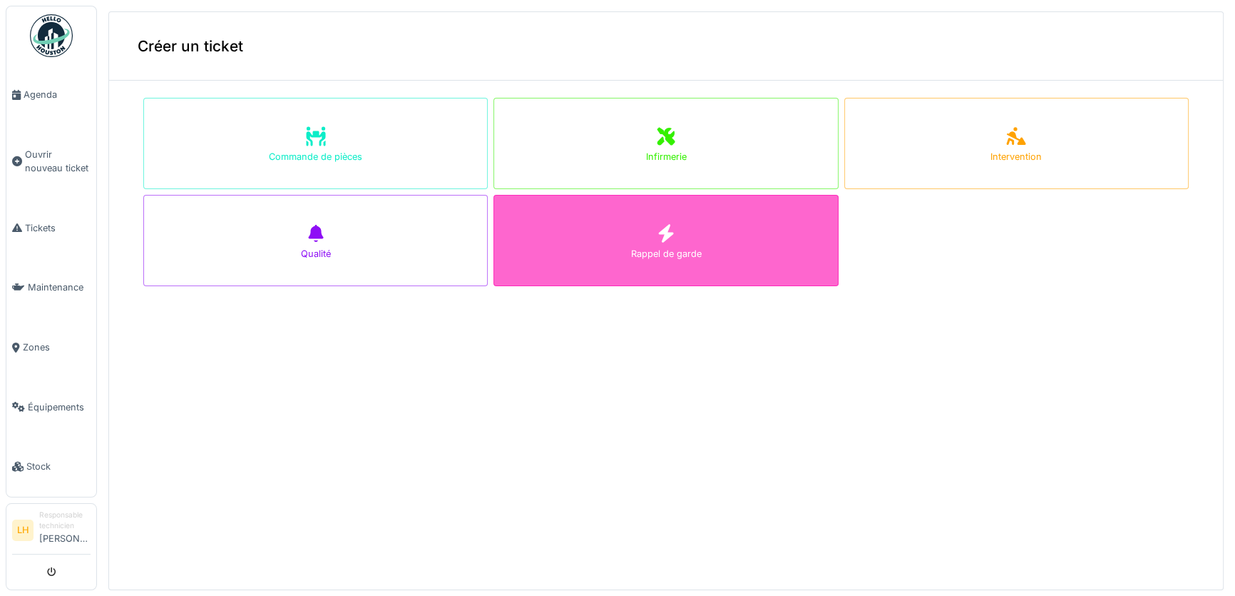
click at [655, 240] on icon at bounding box center [665, 233] width 21 height 17
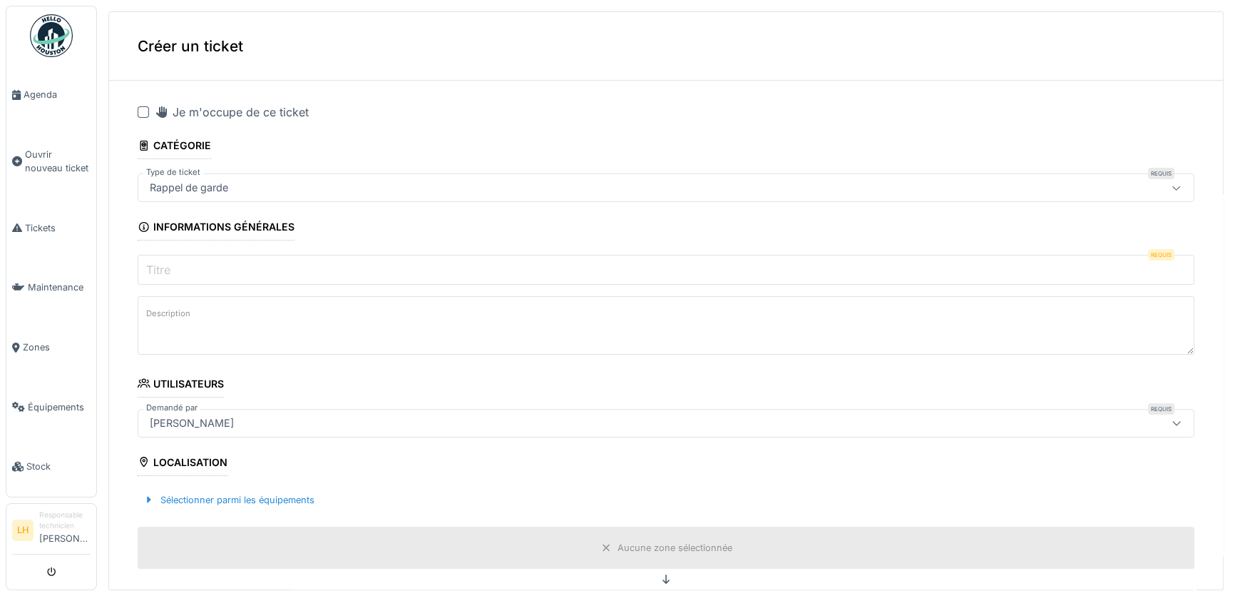
click at [145, 111] on div at bounding box center [143, 111] width 11 height 11
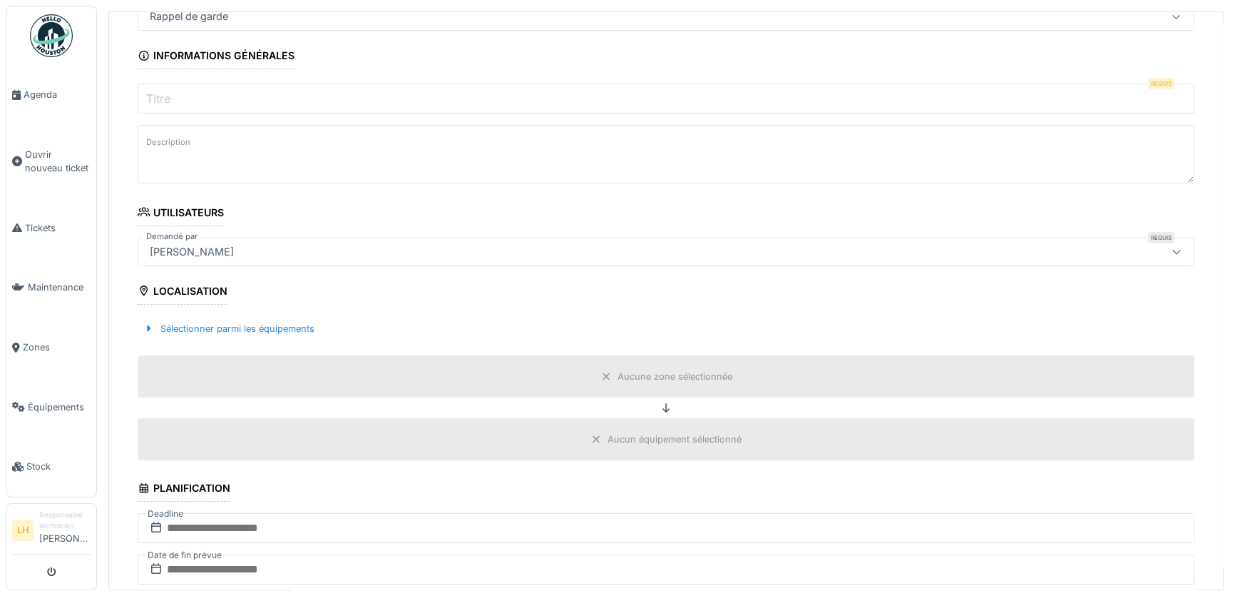
scroll to position [194, 0]
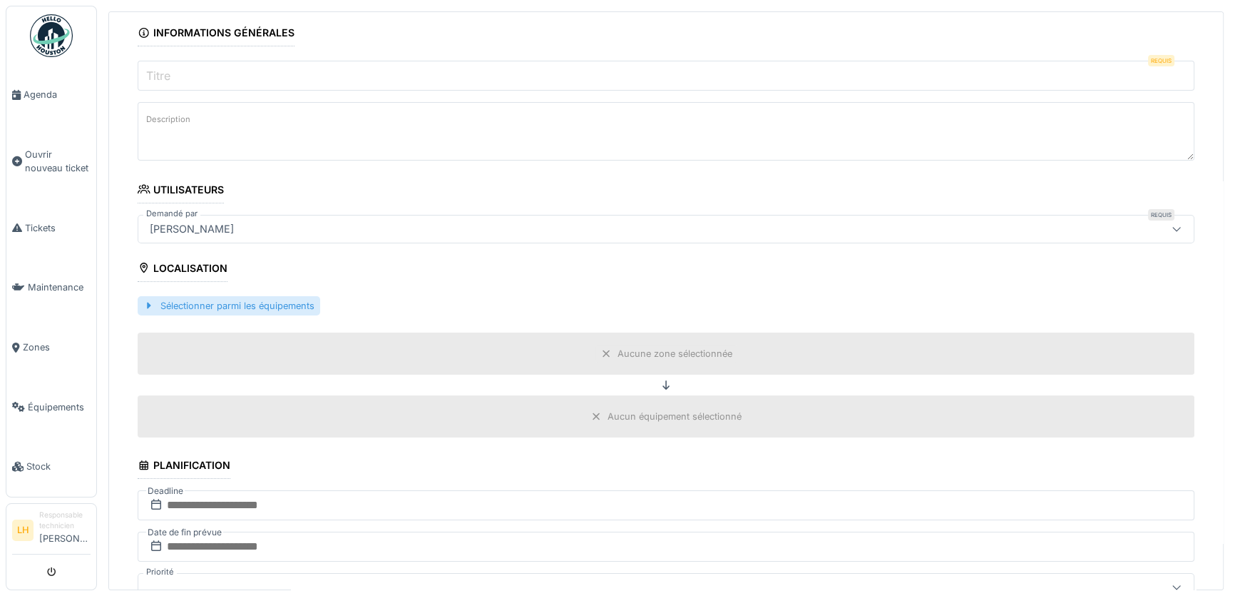
click at [191, 310] on div "Sélectionner parmi les équipements" at bounding box center [229, 305] width 183 height 19
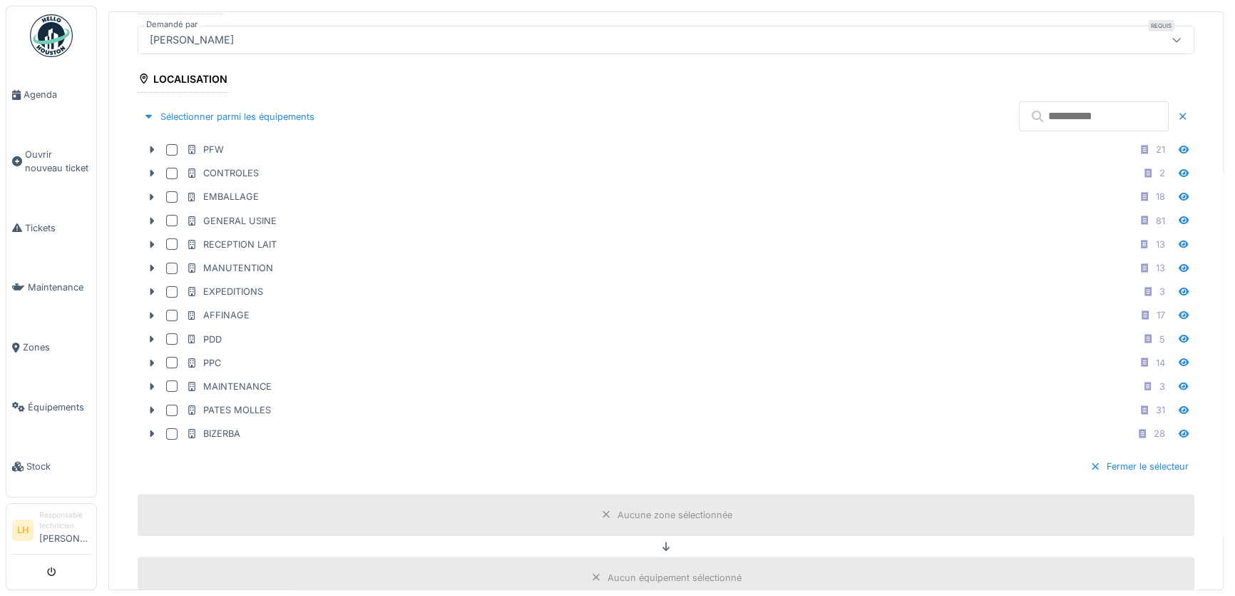
scroll to position [389, 0]
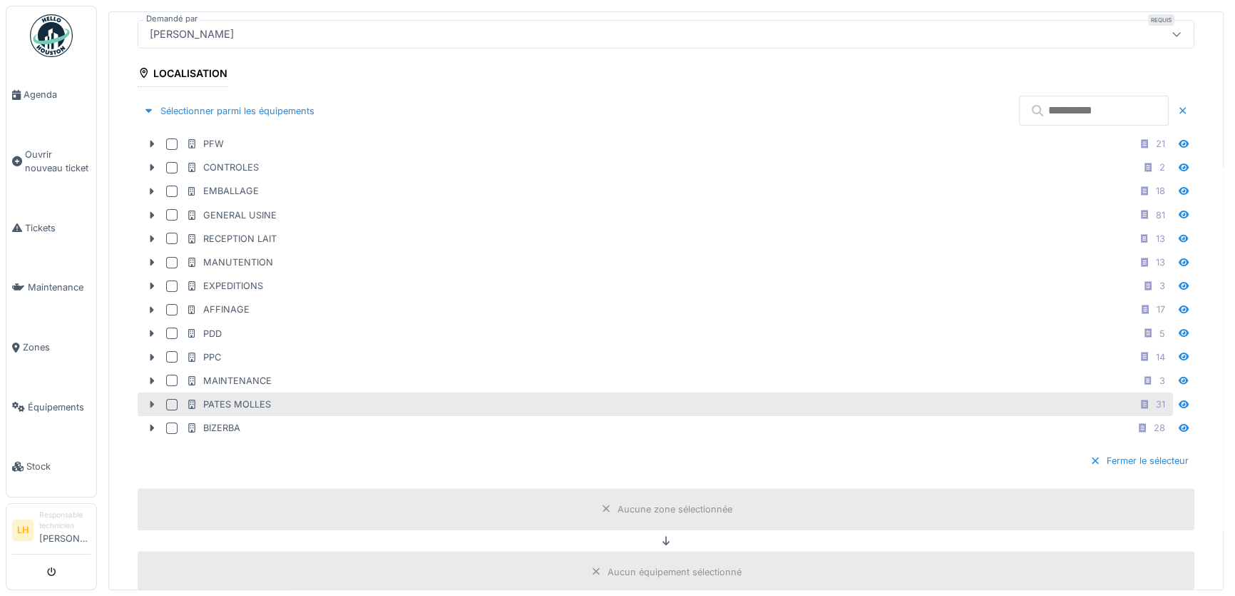
click at [150, 401] on icon at bounding box center [152, 404] width 4 height 7
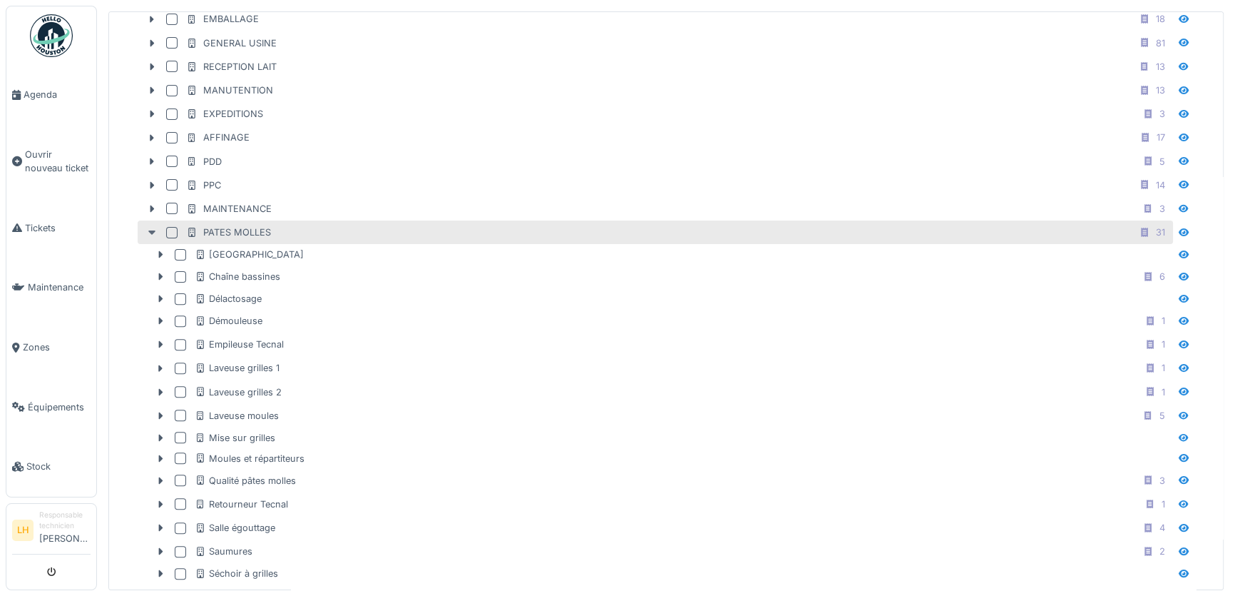
scroll to position [583, 0]
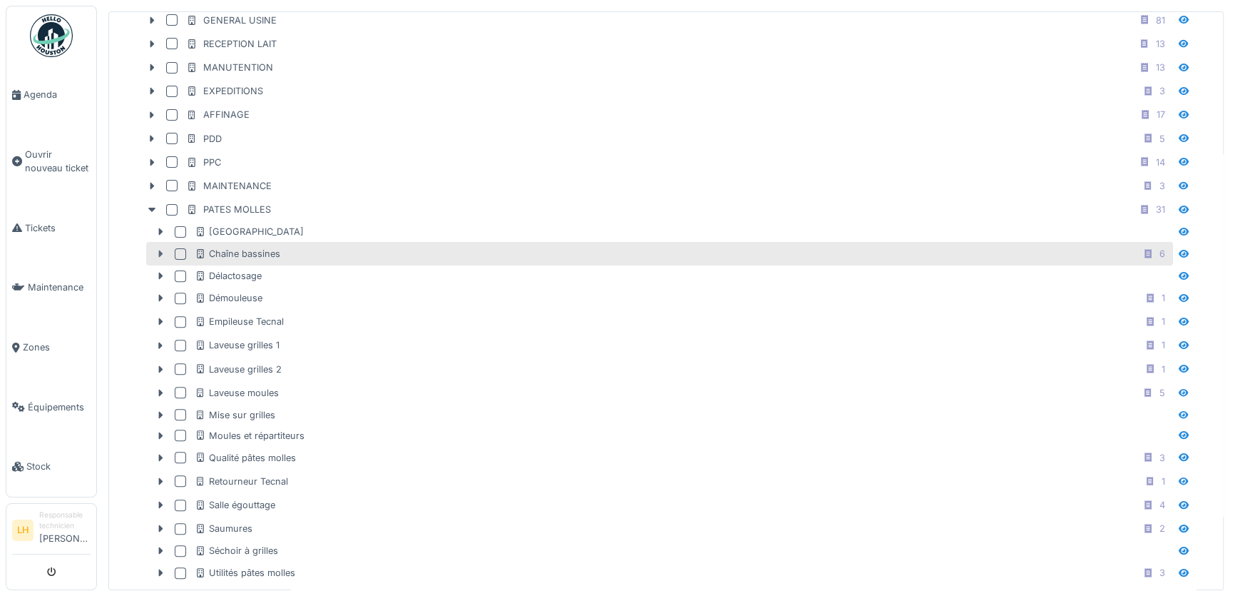
click at [159, 250] on icon at bounding box center [161, 253] width 4 height 7
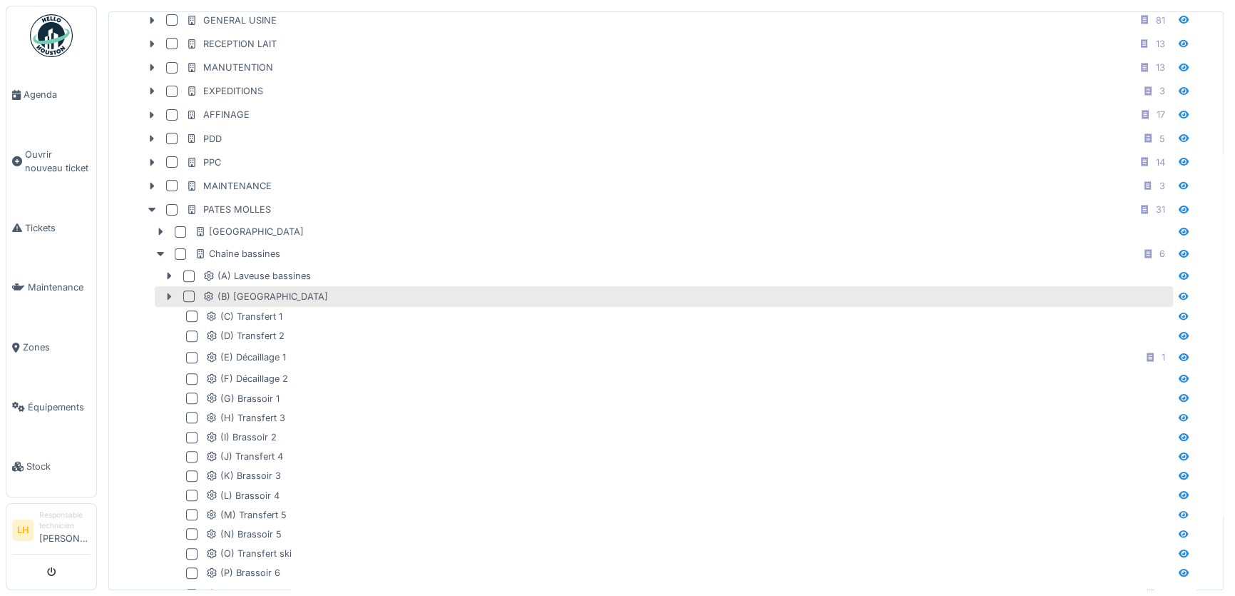
click at [170, 292] on icon at bounding box center [168, 296] width 11 height 9
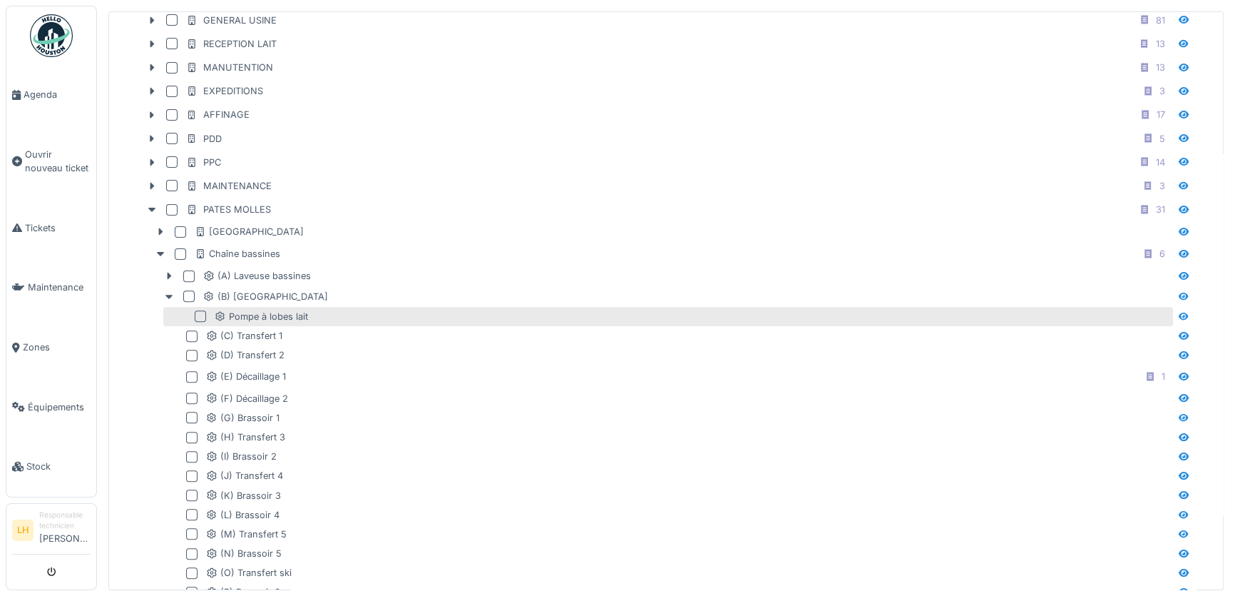
click at [198, 313] on div at bounding box center [200, 315] width 11 height 11
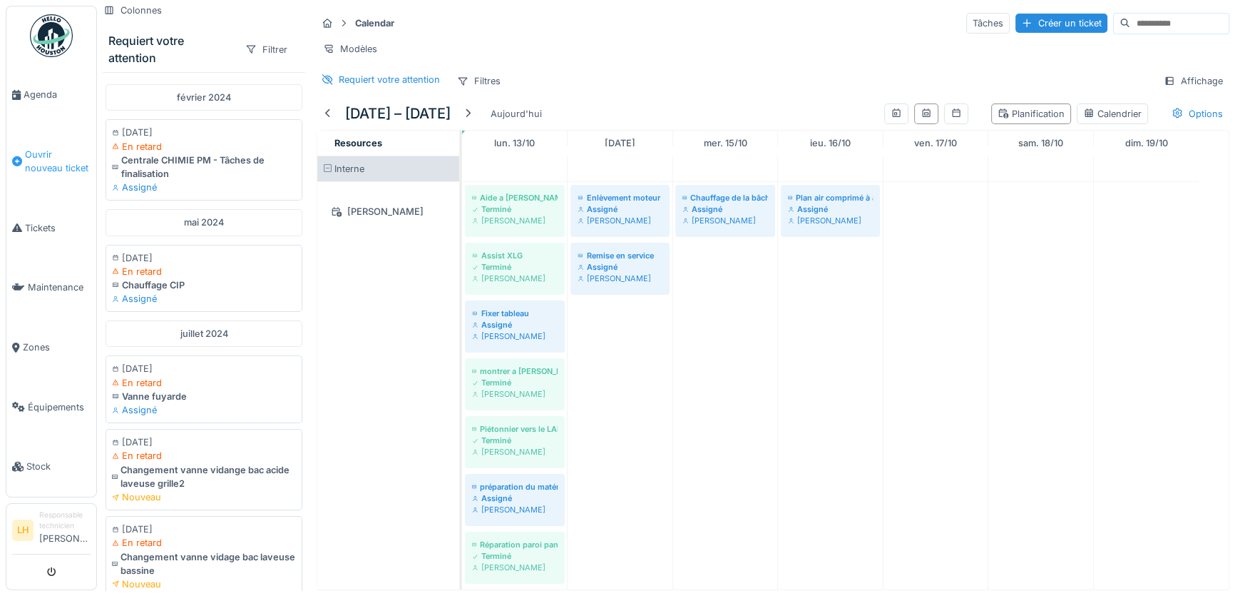
click at [61, 161] on span "Ouvrir nouveau ticket" at bounding box center [58, 161] width 66 height 27
